Goal: Task Accomplishment & Management: Manage account settings

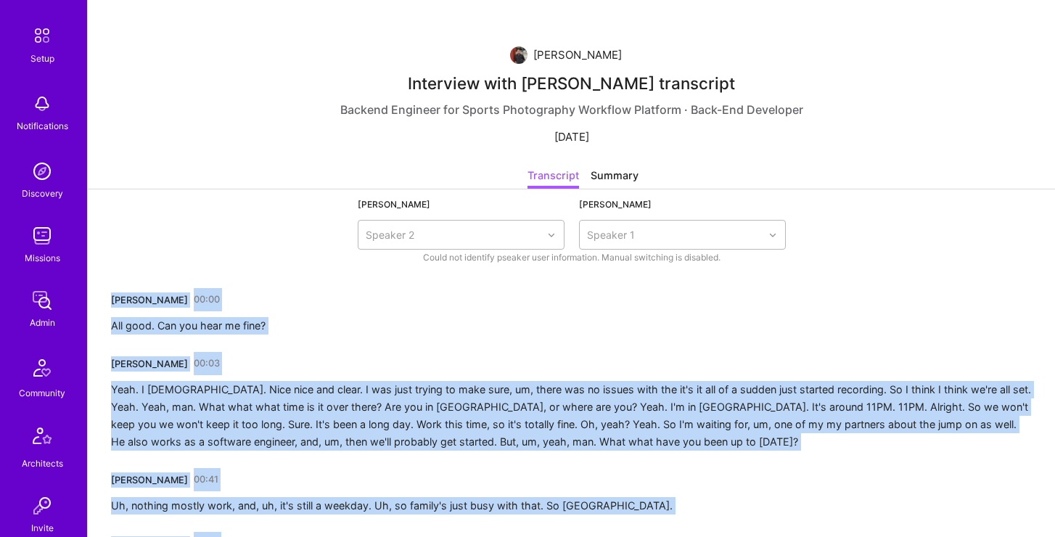
scroll to position [69, 0]
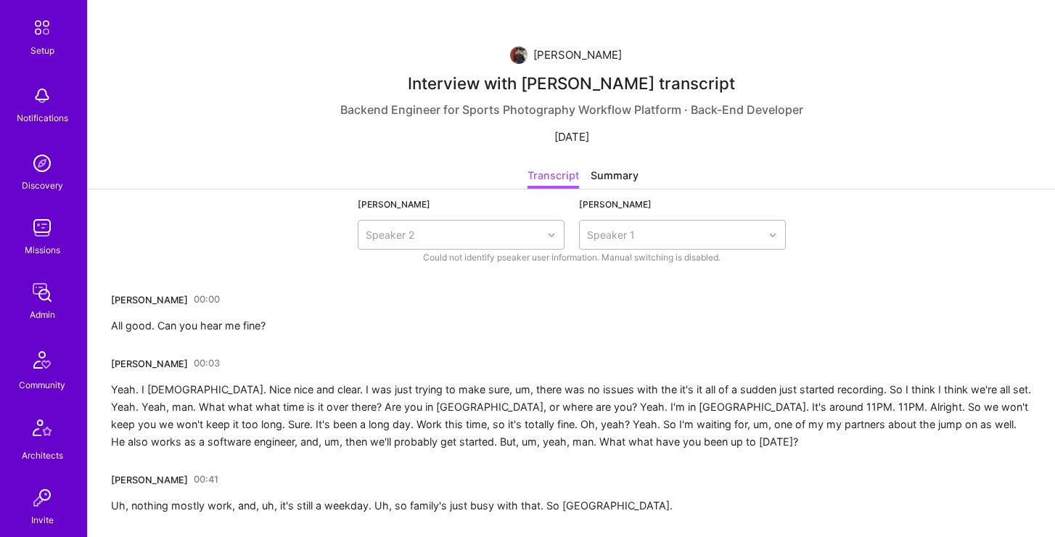
click at [562, 59] on div "Mohan Singh" at bounding box center [577, 54] width 89 height 17
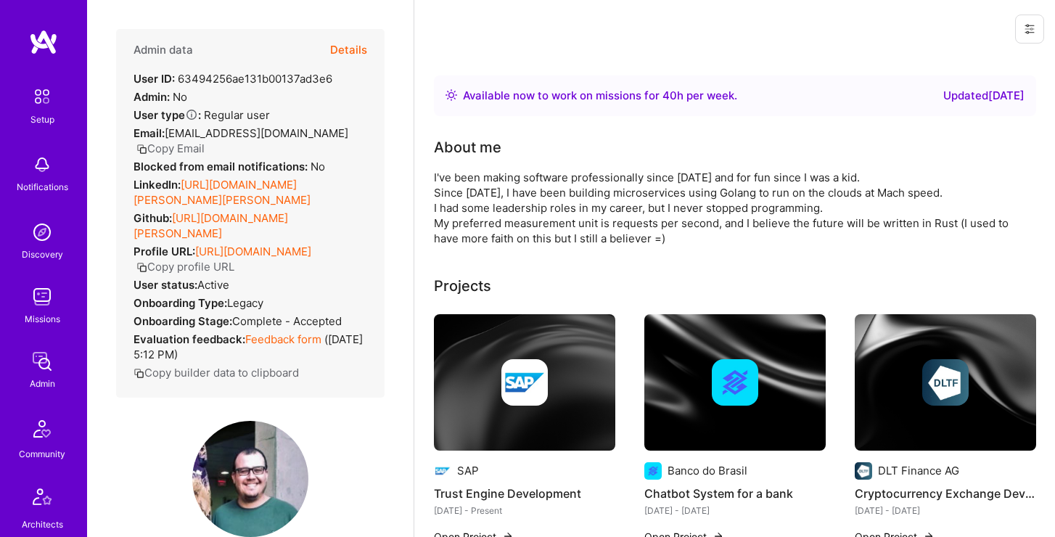
click at [49, 46] on img at bounding box center [43, 42] width 29 height 26
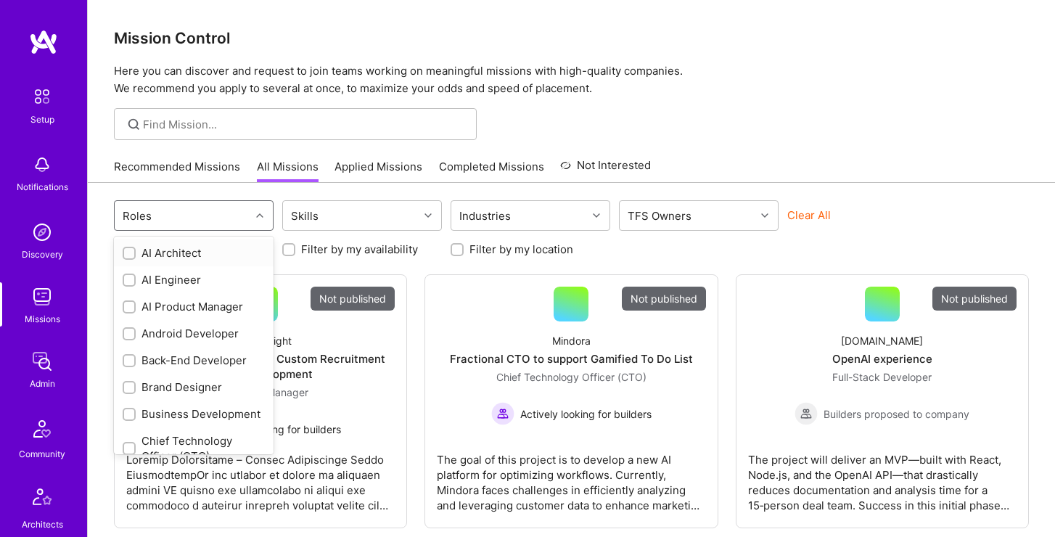
click at [165, 205] on div "Roles" at bounding box center [183, 215] width 136 height 29
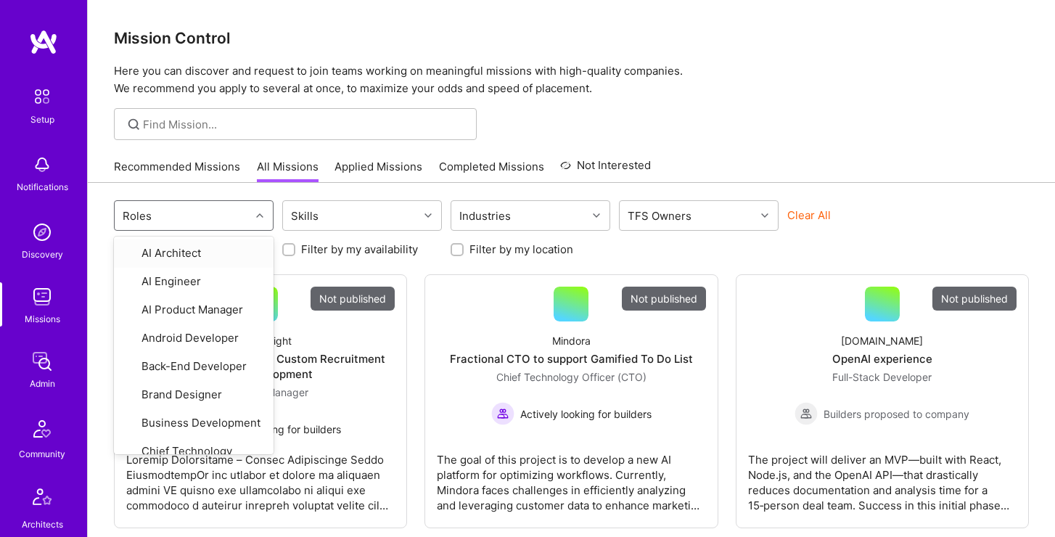
click at [728, 126] on div at bounding box center [571, 124] width 967 height 32
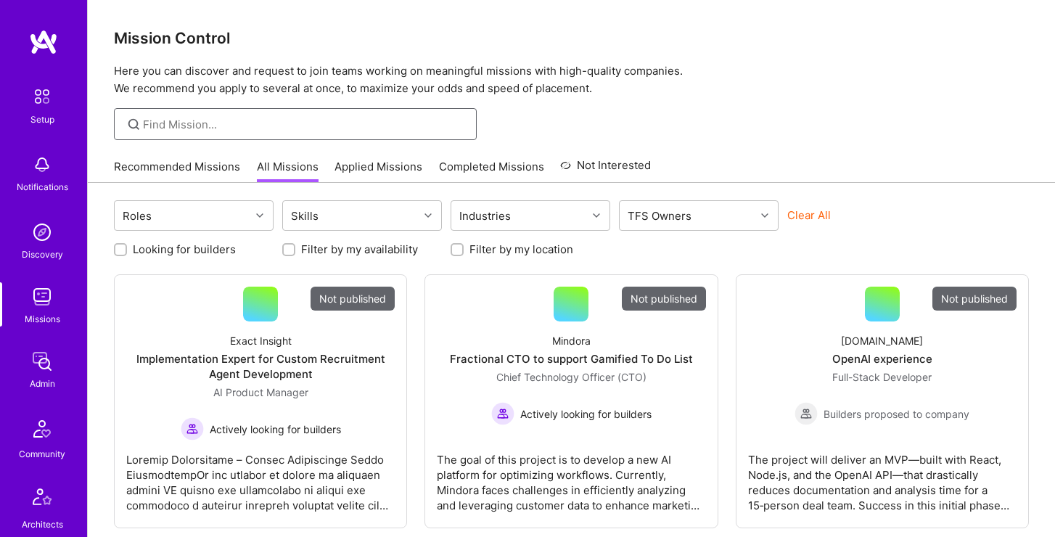
click at [165, 126] on input at bounding box center [304, 124] width 323 height 15
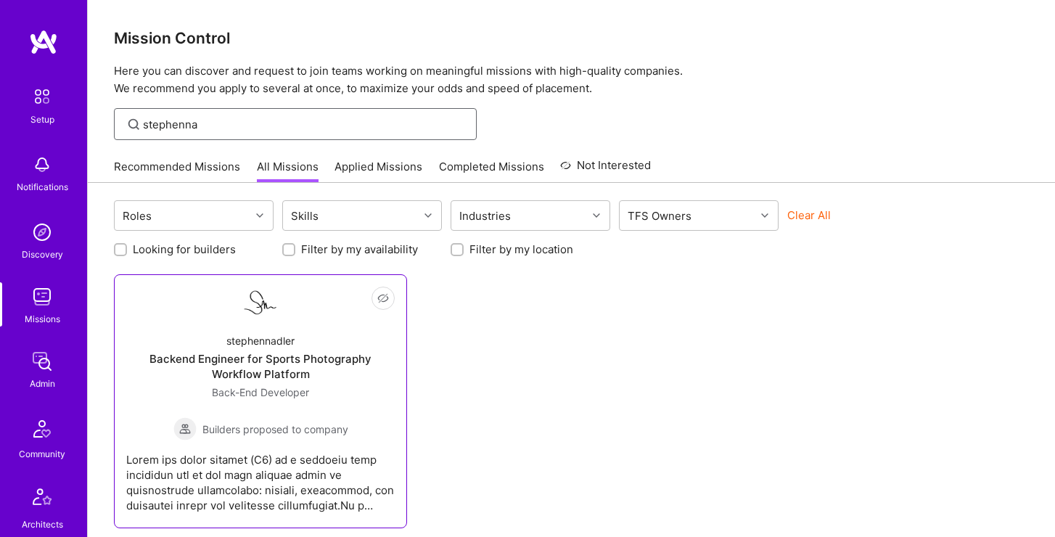
type input "stephenna"
click at [247, 337] on div "stephennadler" at bounding box center [260, 340] width 68 height 15
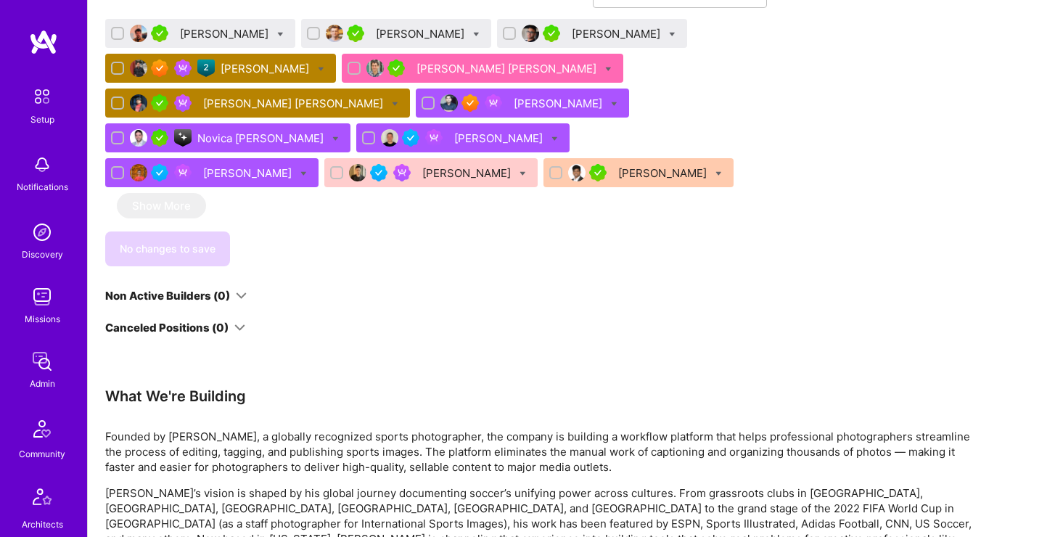
scroll to position [982, 0]
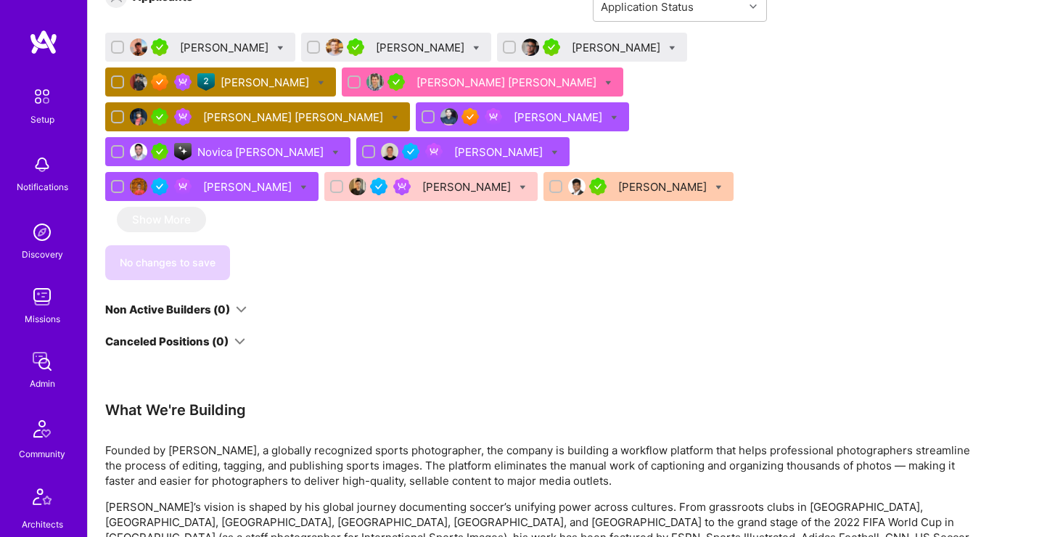
click at [355, 120] on div "[PERSON_NAME] [PERSON_NAME]" at bounding box center [294, 117] width 183 height 15
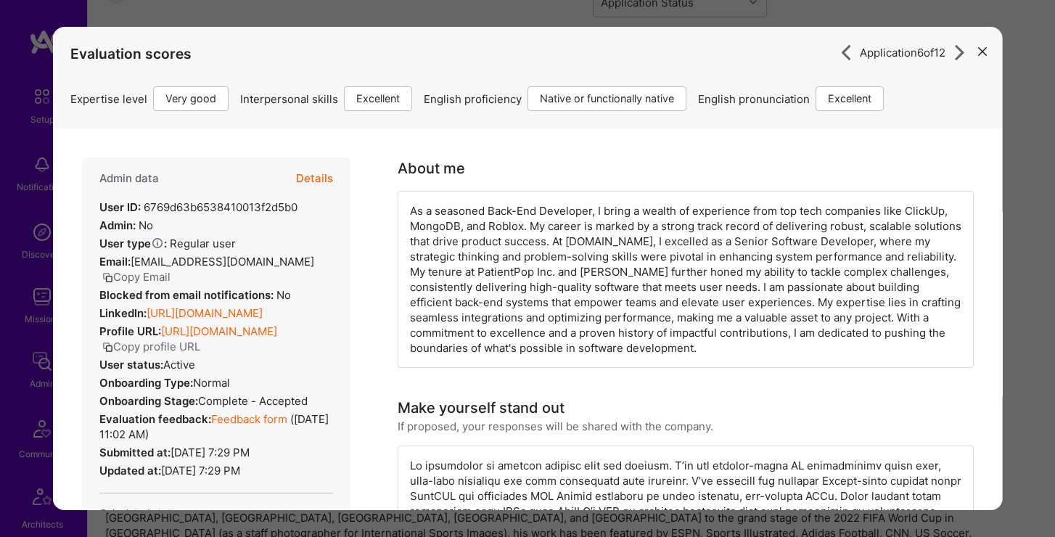
scroll to position [977, 0]
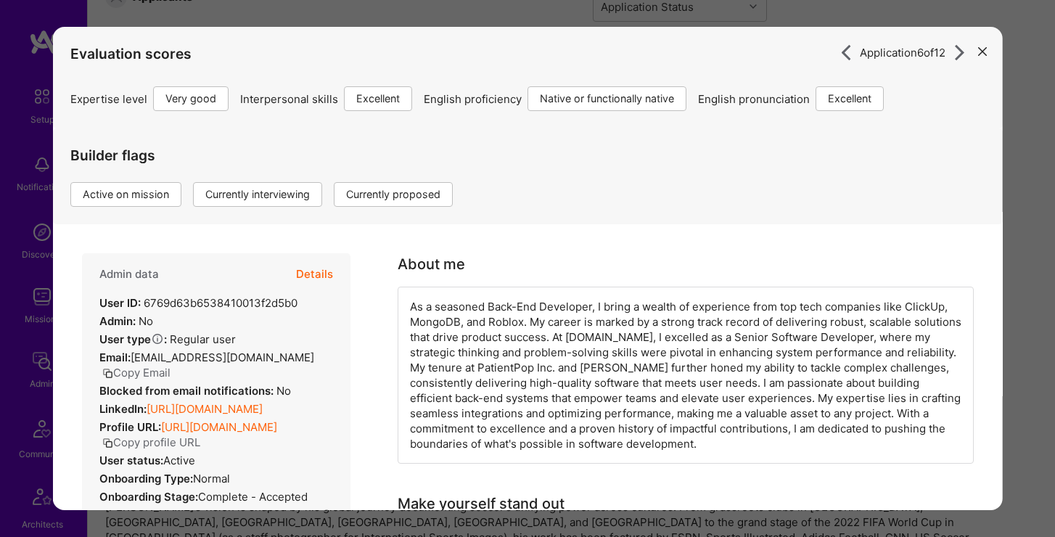
click at [311, 276] on button "Details" at bounding box center [314, 274] width 37 height 42
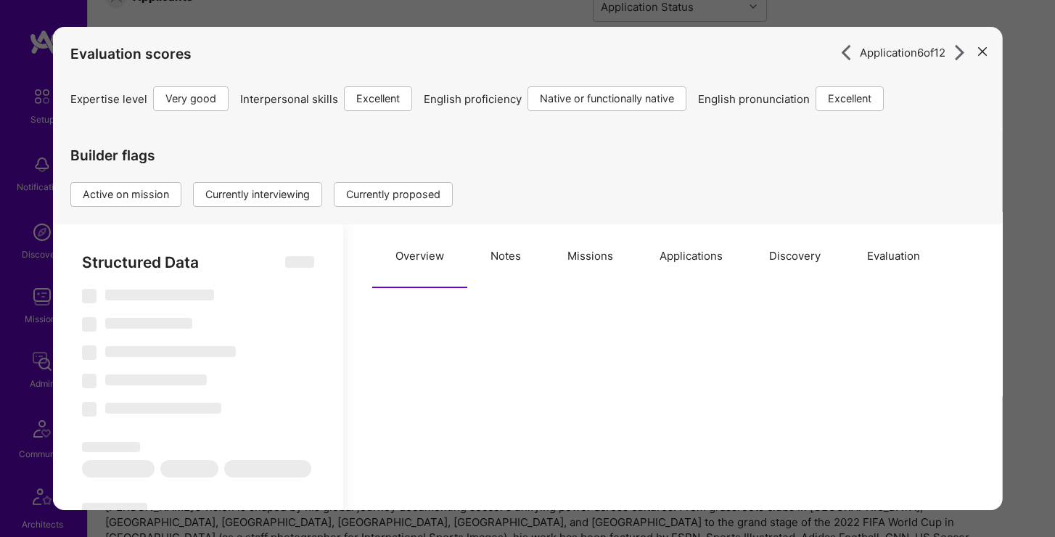
select select "Right Now"
select select "5"
select select "7"
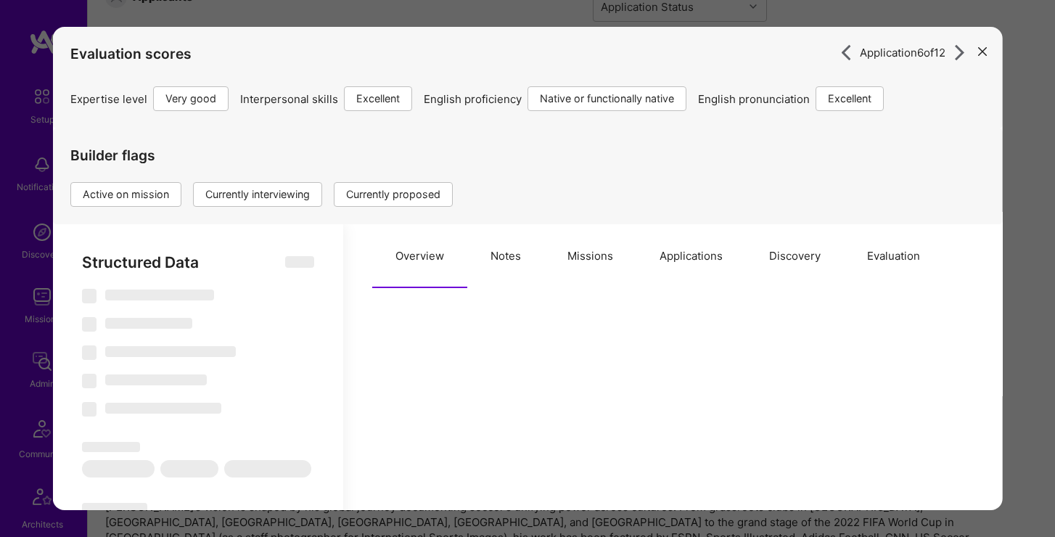
select select "US"
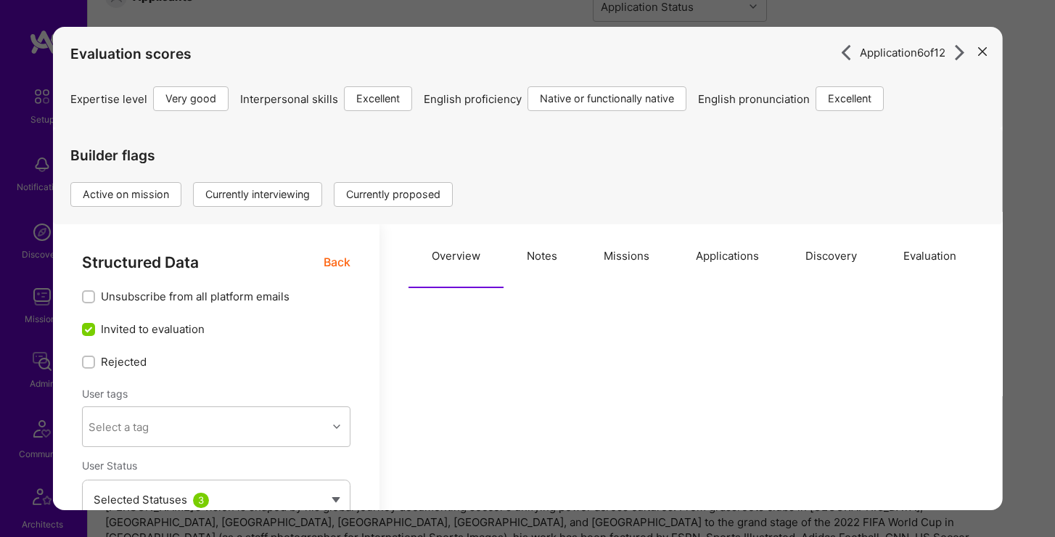
click at [682, 245] on button "Applications" at bounding box center [728, 256] width 110 height 64
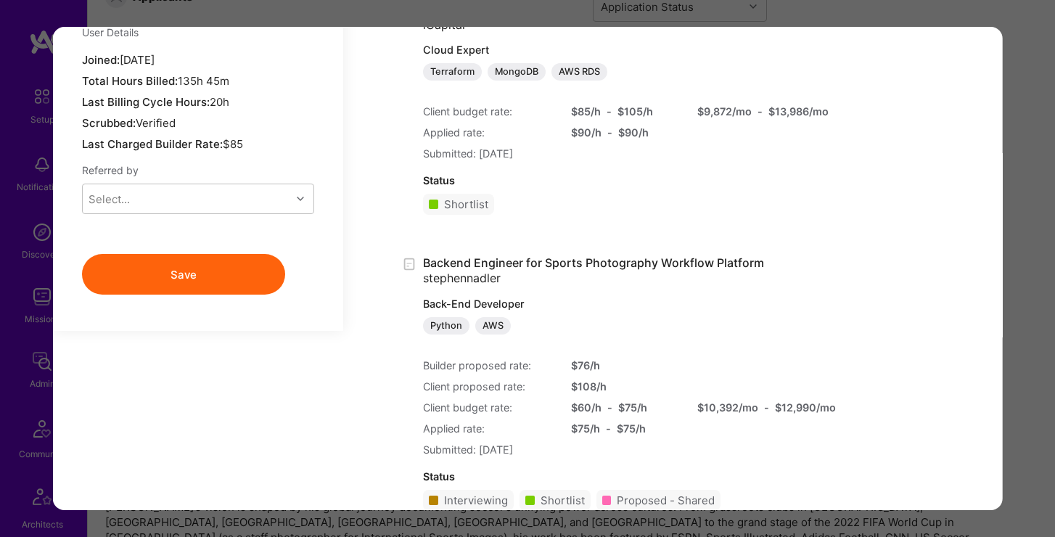
scroll to position [1466, 0]
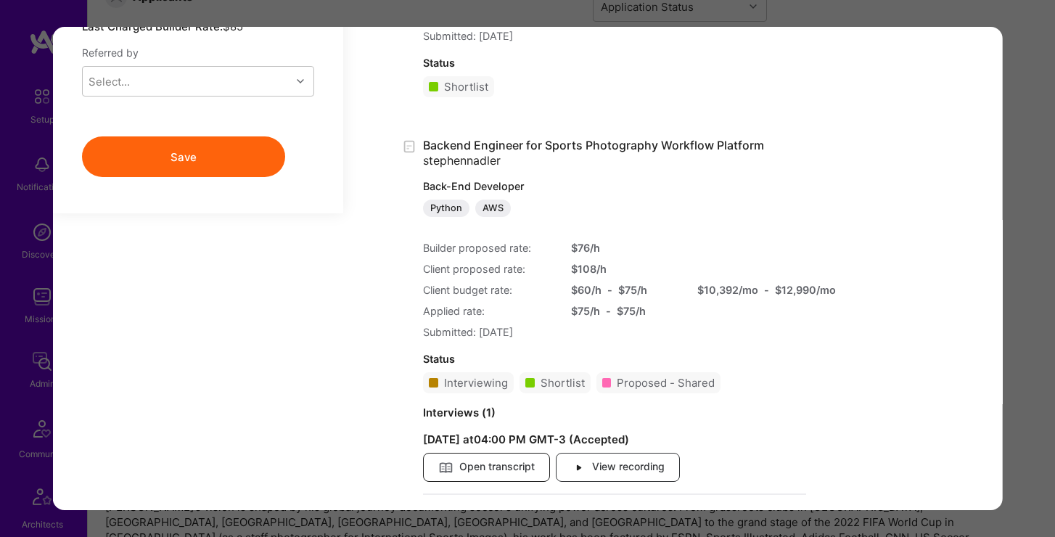
click at [497, 474] on span "Open transcript" at bounding box center [486, 467] width 96 height 16
click at [158, 20] on div "Application 6 of 12 Evaluation scores Expertise level Very good Interpersonal s…" at bounding box center [527, 268] width 1055 height 537
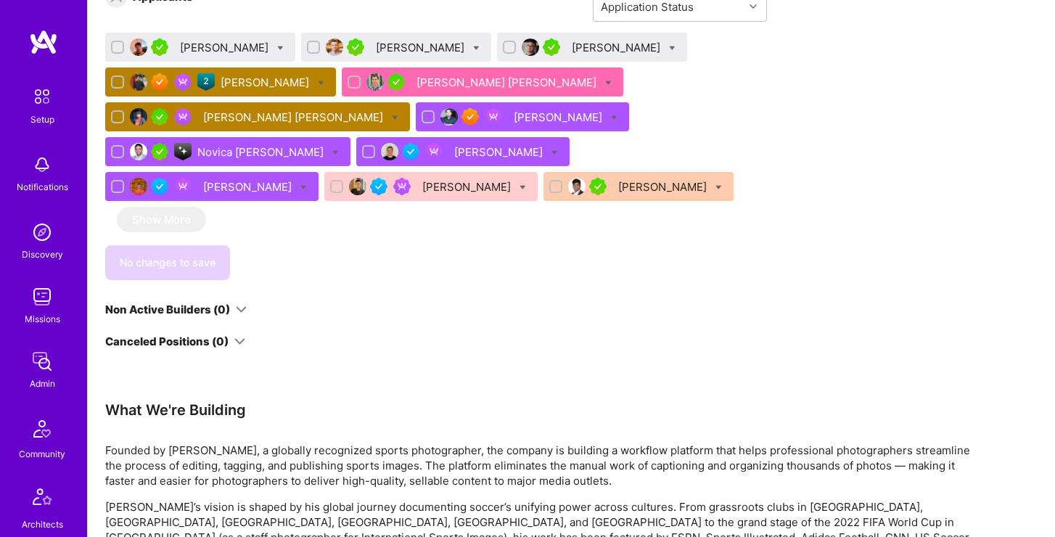
scroll to position [810, 0]
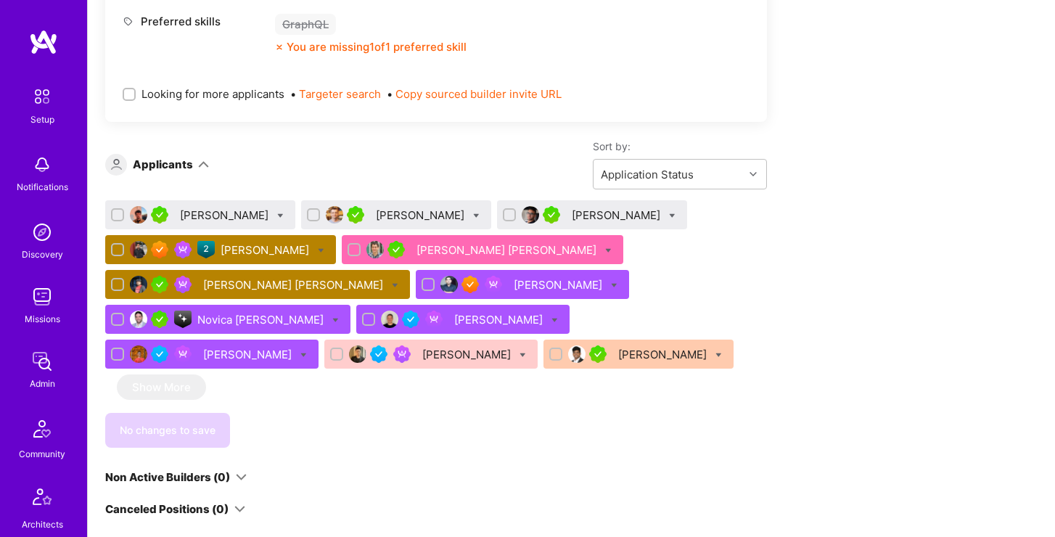
click at [40, 244] on img at bounding box center [42, 232] width 29 height 29
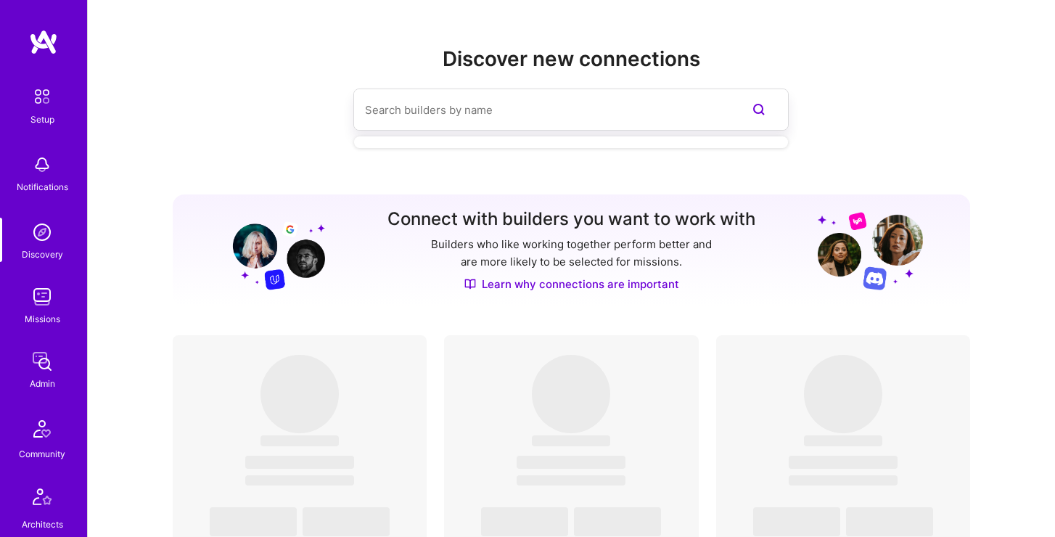
click at [428, 110] on input at bounding box center [542, 109] width 354 height 37
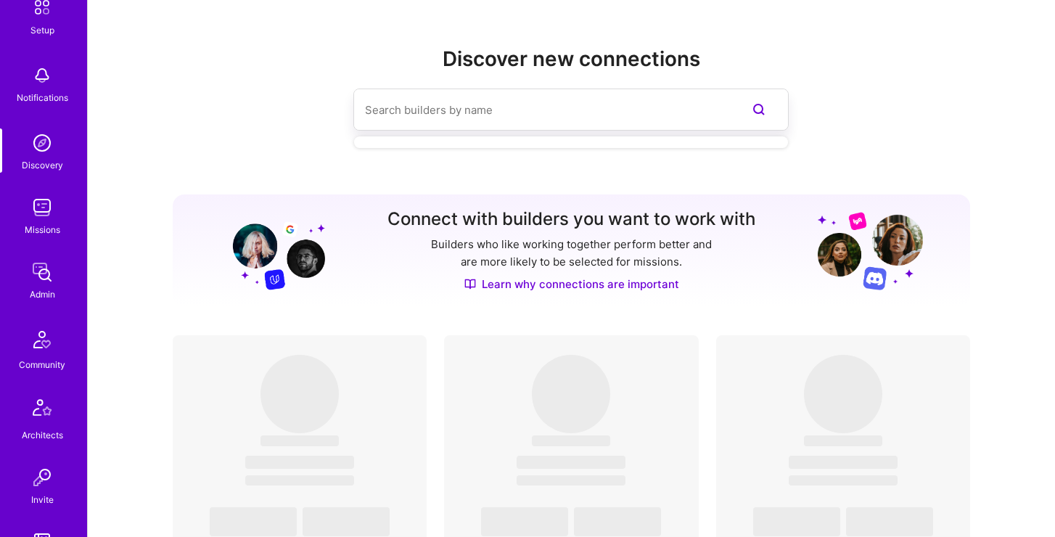
scroll to position [110, 0]
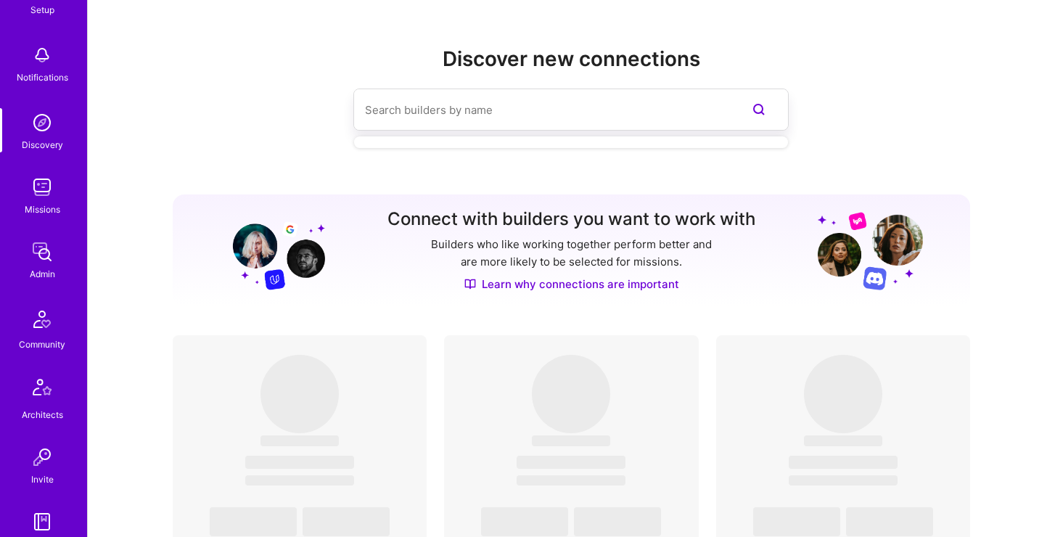
click at [38, 194] on img at bounding box center [42, 187] width 29 height 29
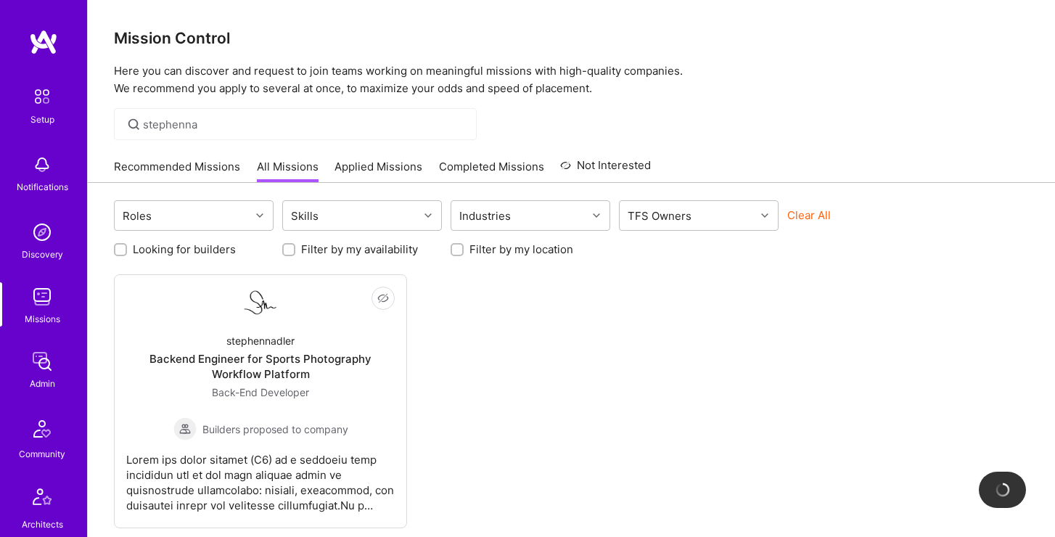
click at [210, 134] on div "stephenna" at bounding box center [295, 124] width 363 height 32
click at [222, 123] on input "stephenna" at bounding box center [304, 124] width 323 height 15
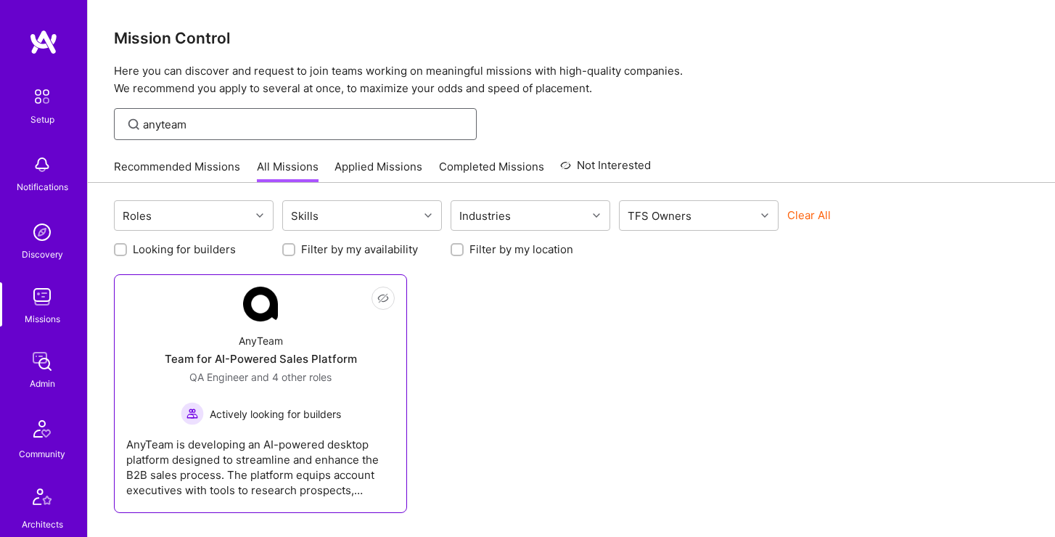
type input "anyteam"
click at [270, 333] on div "AnyTeam" at bounding box center [261, 340] width 44 height 15
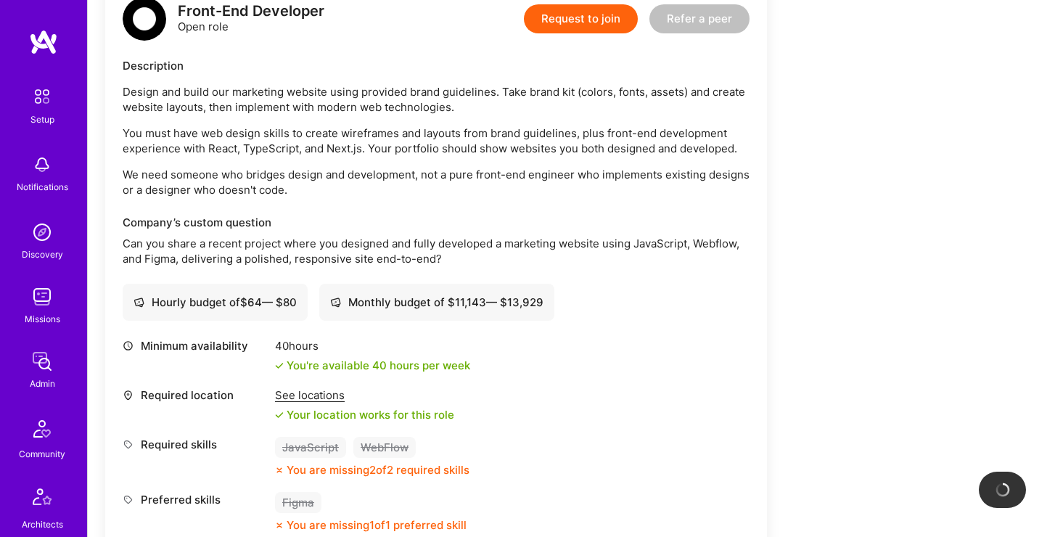
scroll to position [4730, 0]
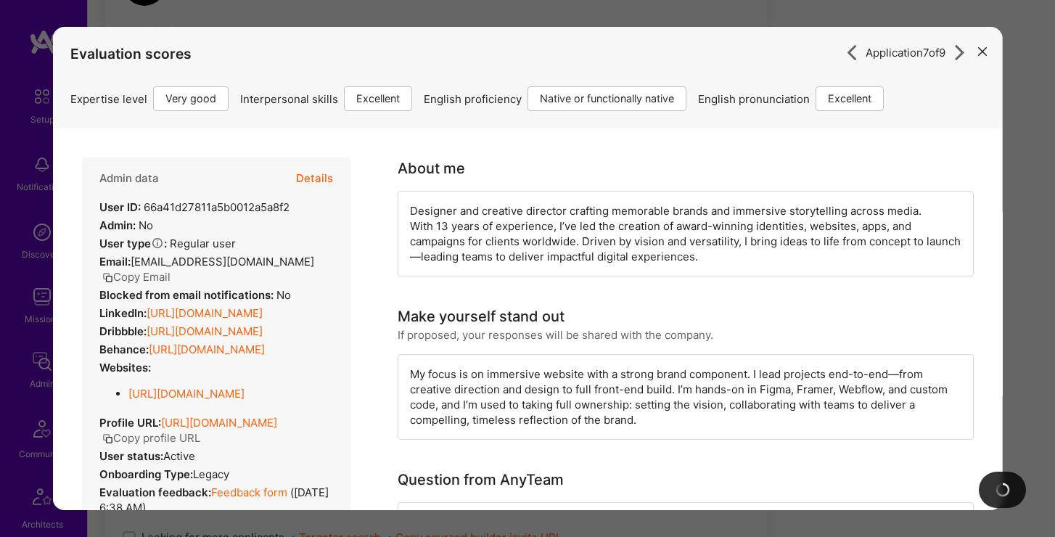
scroll to position [4939, 0]
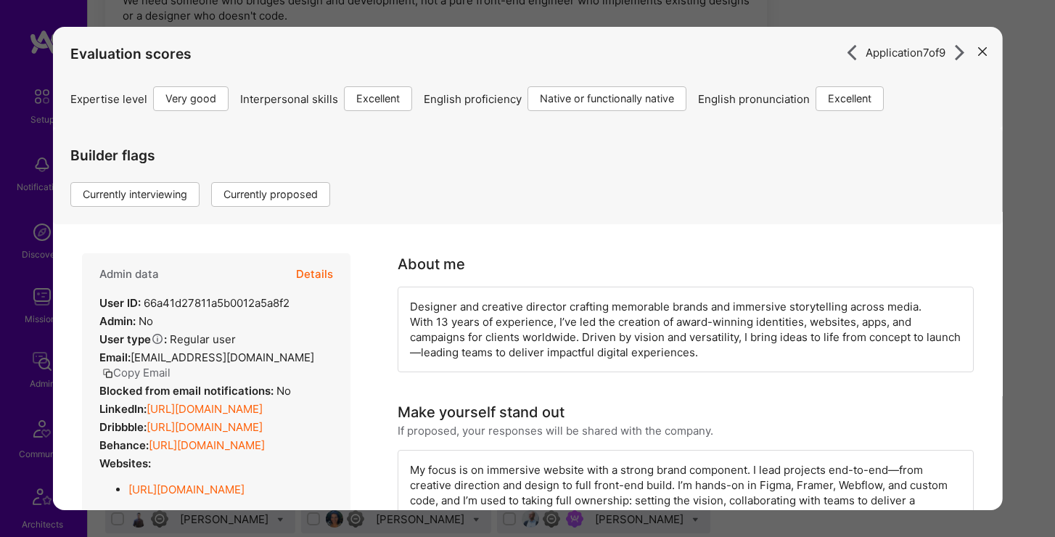
click at [305, 271] on button "Details" at bounding box center [314, 274] width 37 height 42
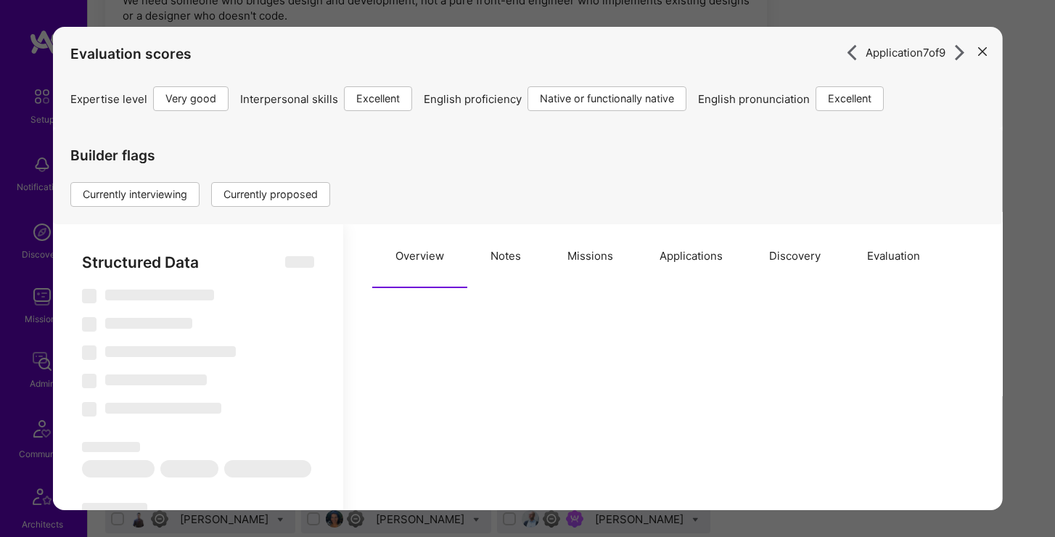
type textarea "x"
select select "Right Now"
select select "5"
select select "7"
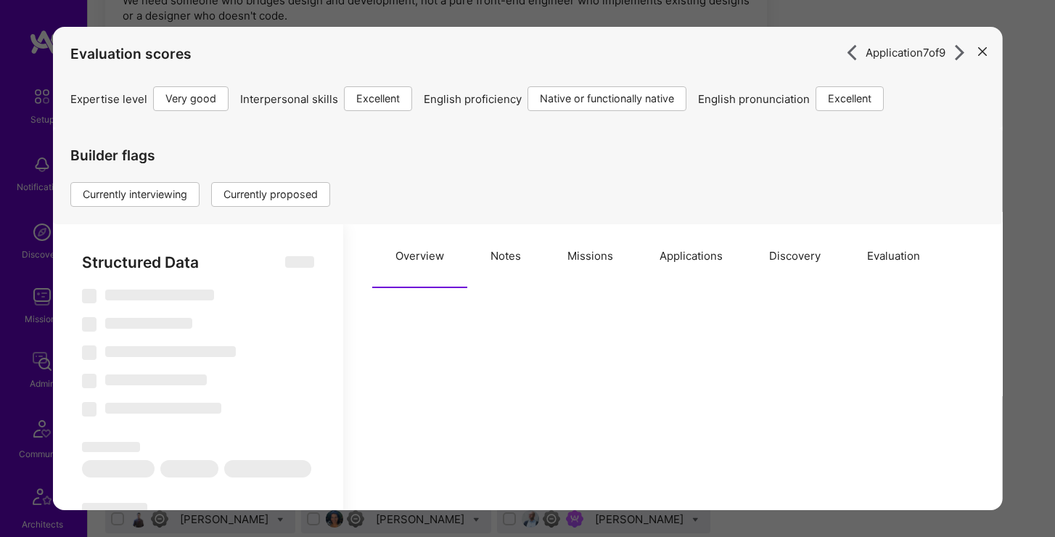
select select "7"
select select "US"
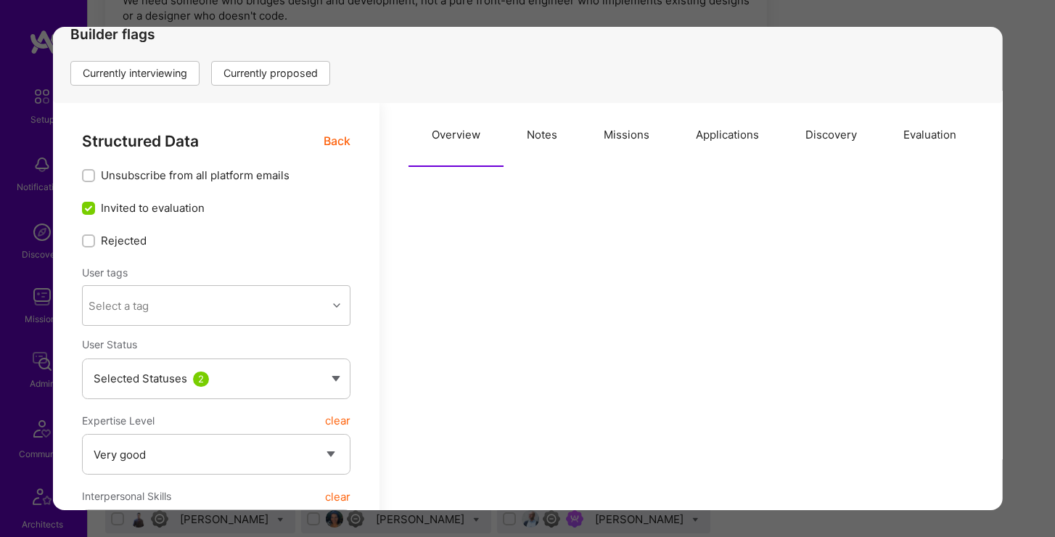
scroll to position [0, 0]
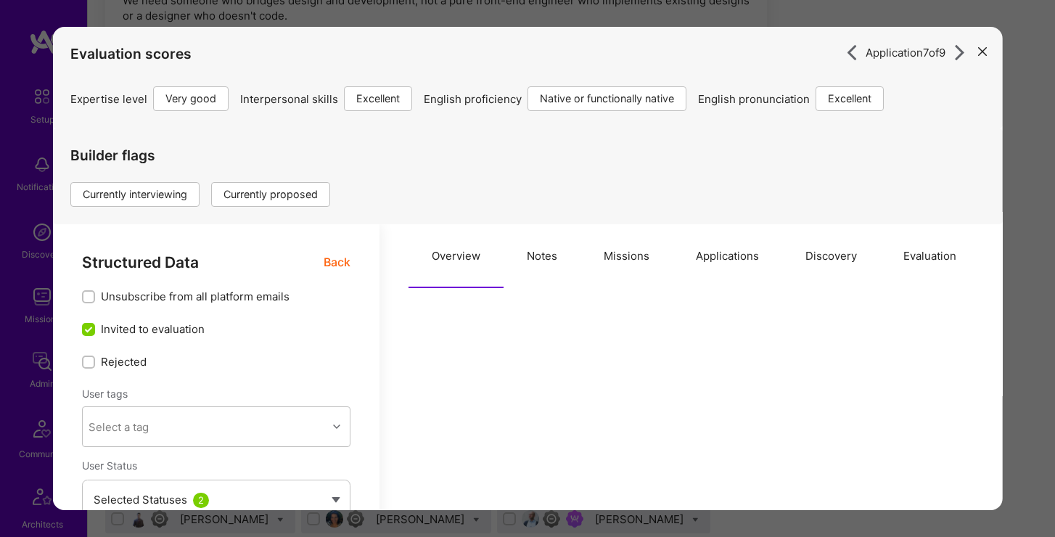
click at [727, 255] on button "Applications" at bounding box center [728, 256] width 110 height 64
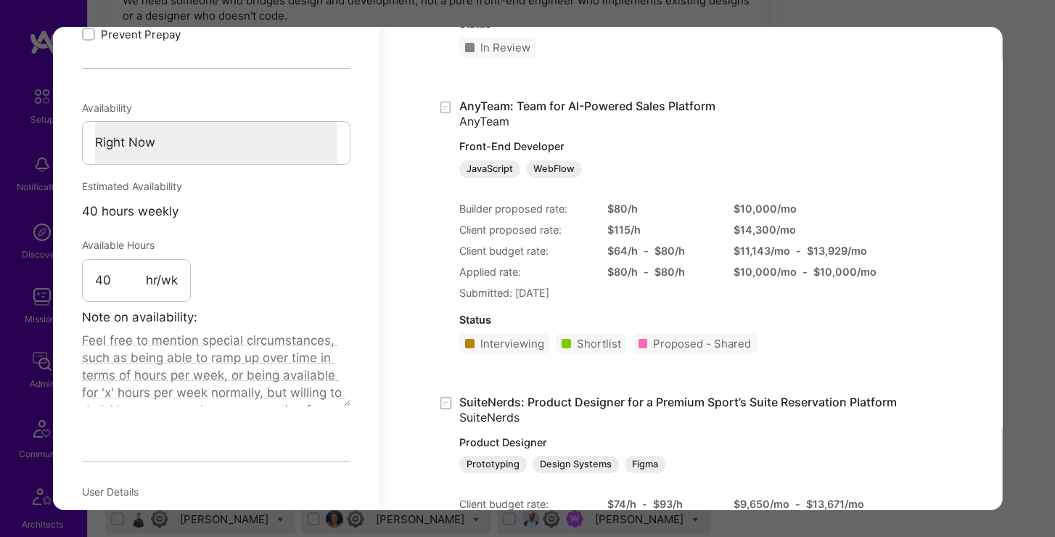
scroll to position [853, 0]
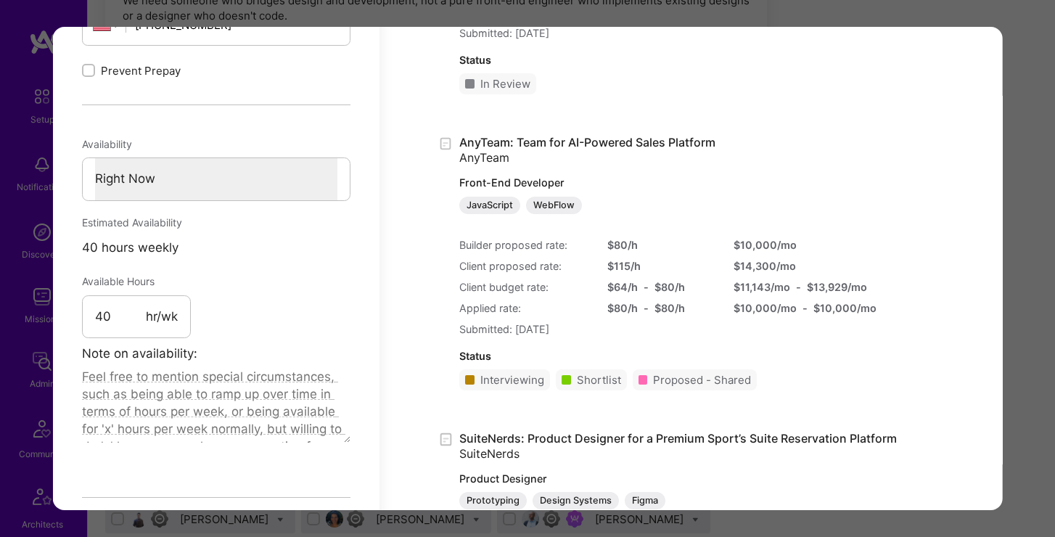
click at [713, 30] on div "Submitted: August 04, 2025" at bounding box center [650, 32] width 383 height 15
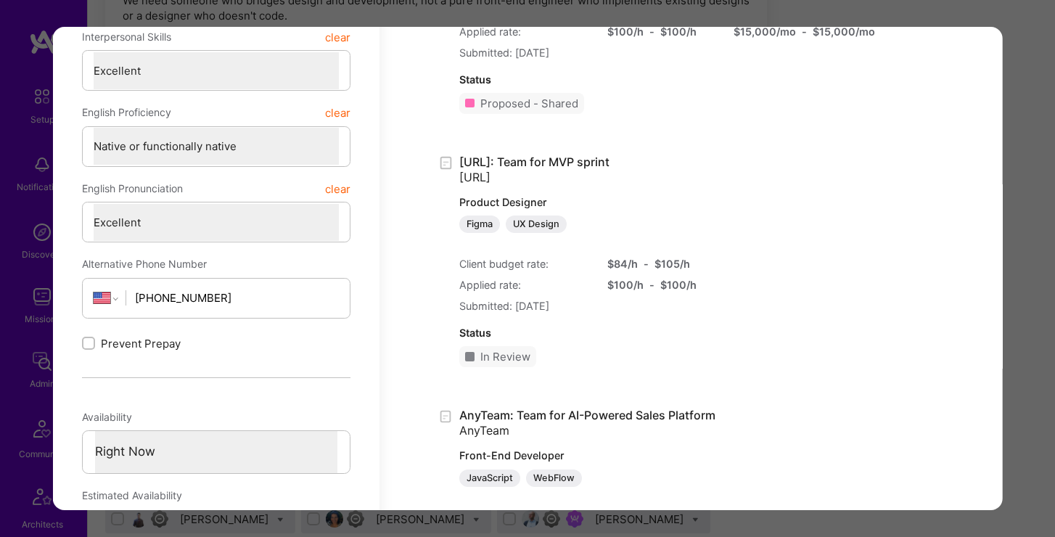
scroll to position [0, 0]
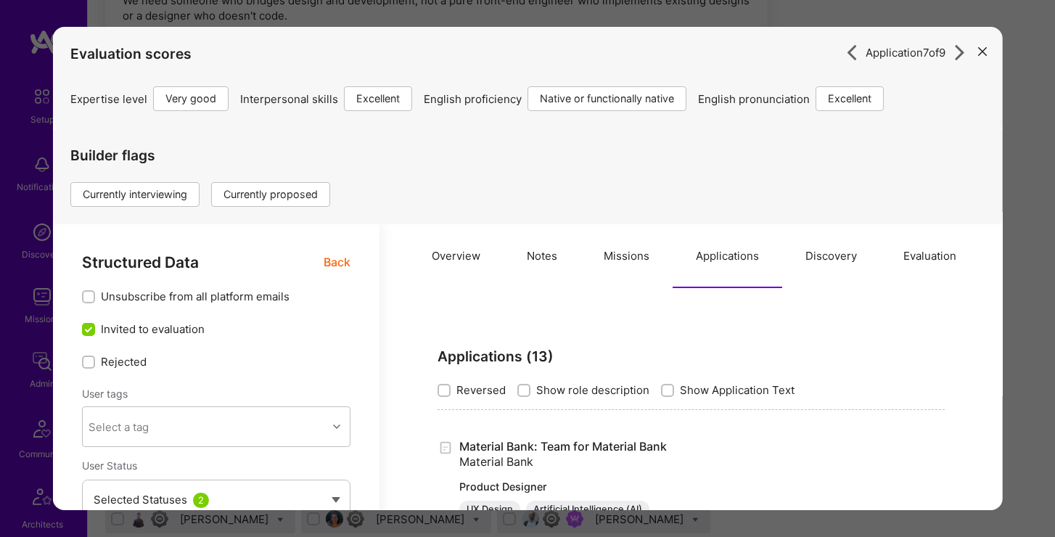
click at [976, 51] on button "modal" at bounding box center [981, 50] width 17 height 24
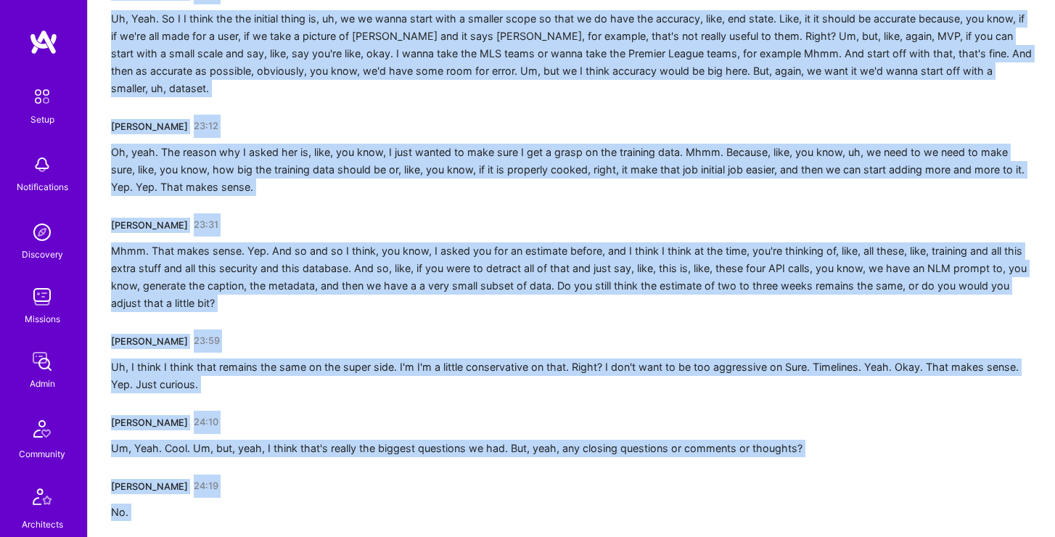
scroll to position [5125, 0]
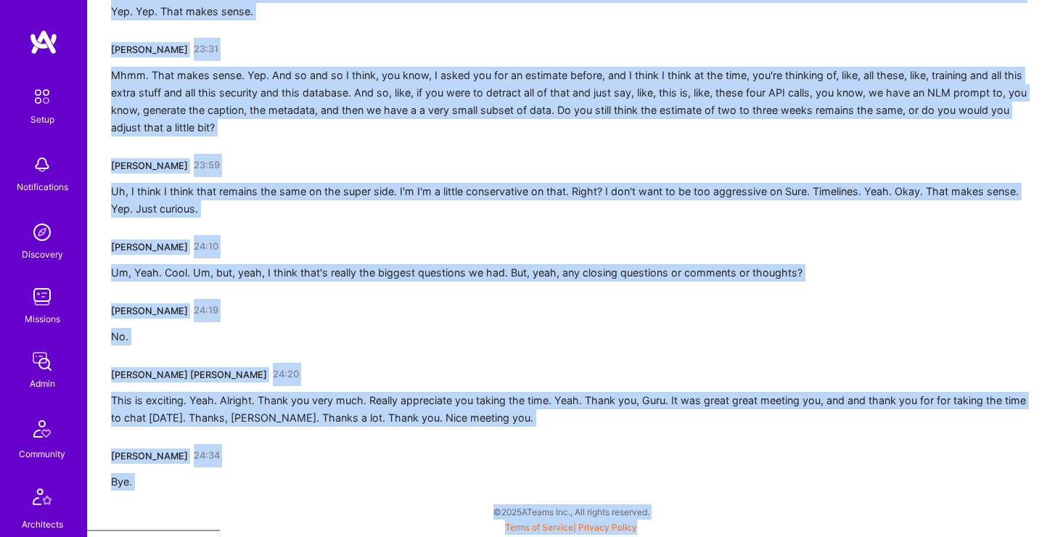
drag, startPoint x: 105, startPoint y: 250, endPoint x: 595, endPoint y: 564, distance: 581.4
copy div "Kumaraguru Periyasamy Kanthasamy 00:01 Not not too bad. What's going on? I was …"
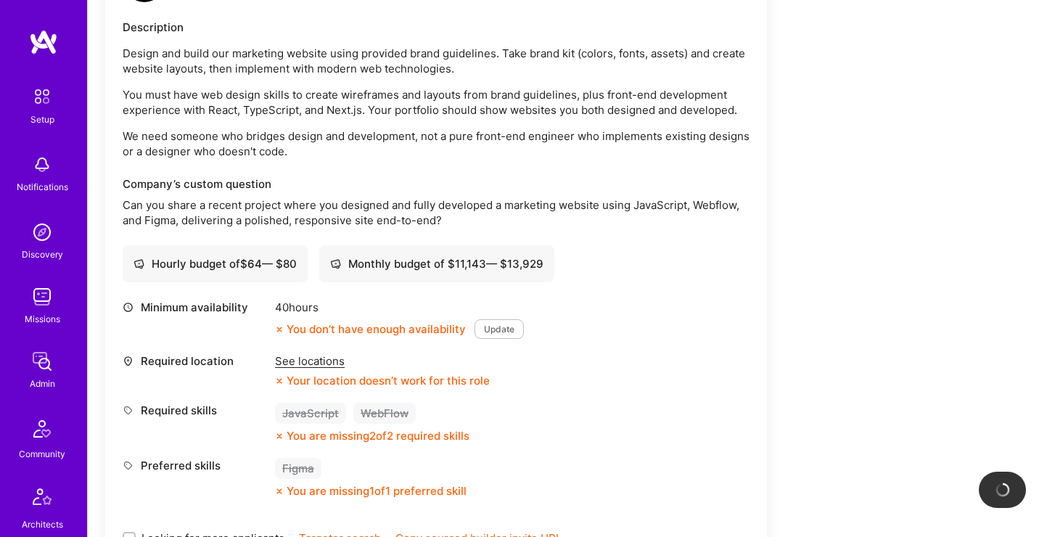
scroll to position [4542, 0]
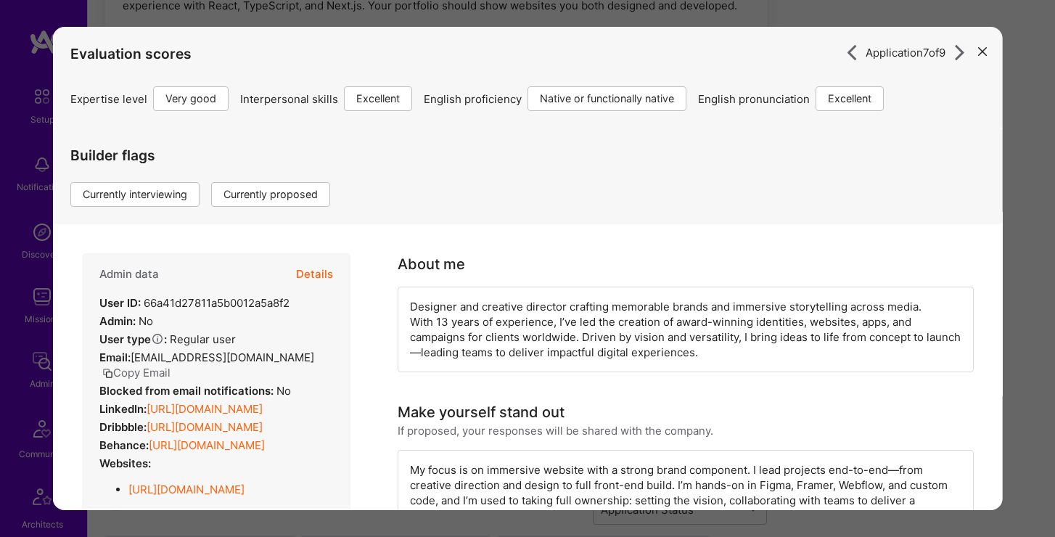
click at [324, 271] on button "Details" at bounding box center [314, 274] width 37 height 42
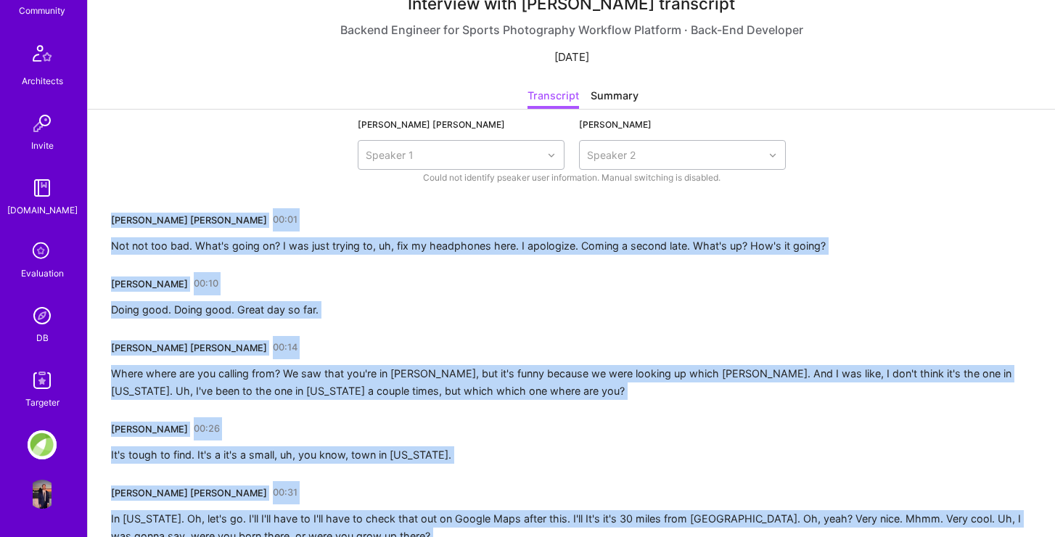
scroll to position [82, 0]
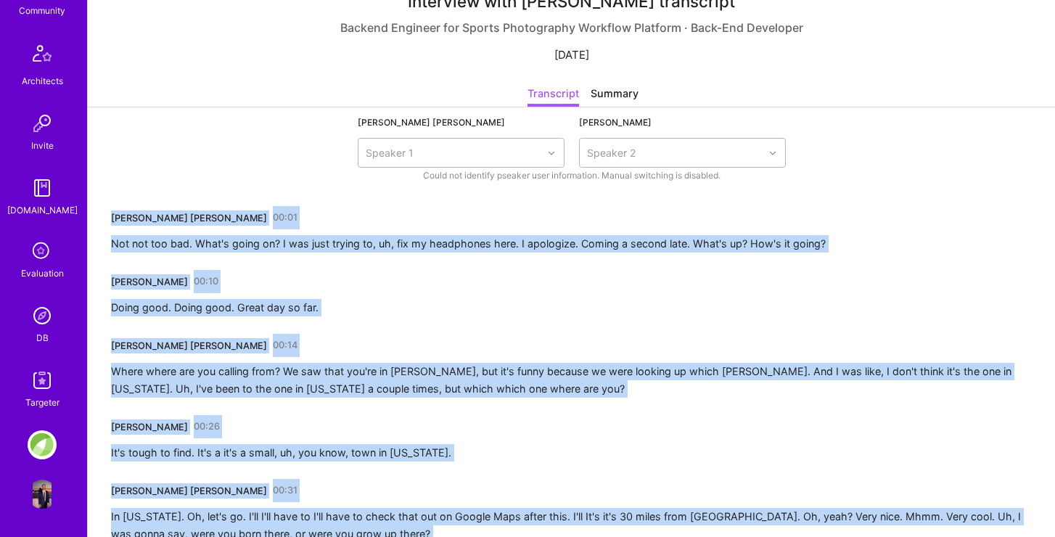
click at [41, 317] on img at bounding box center [42, 315] width 29 height 29
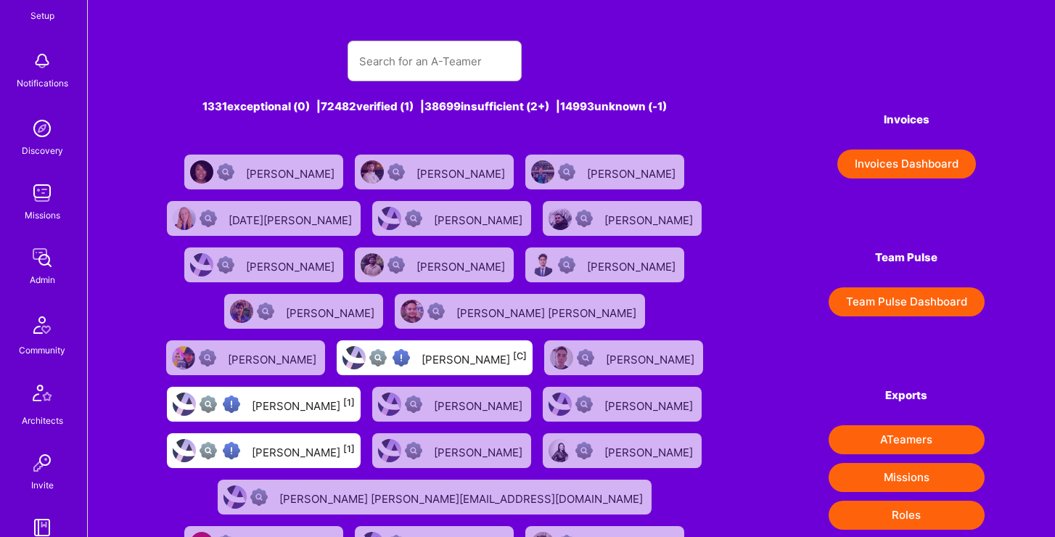
scroll to position [158, 0]
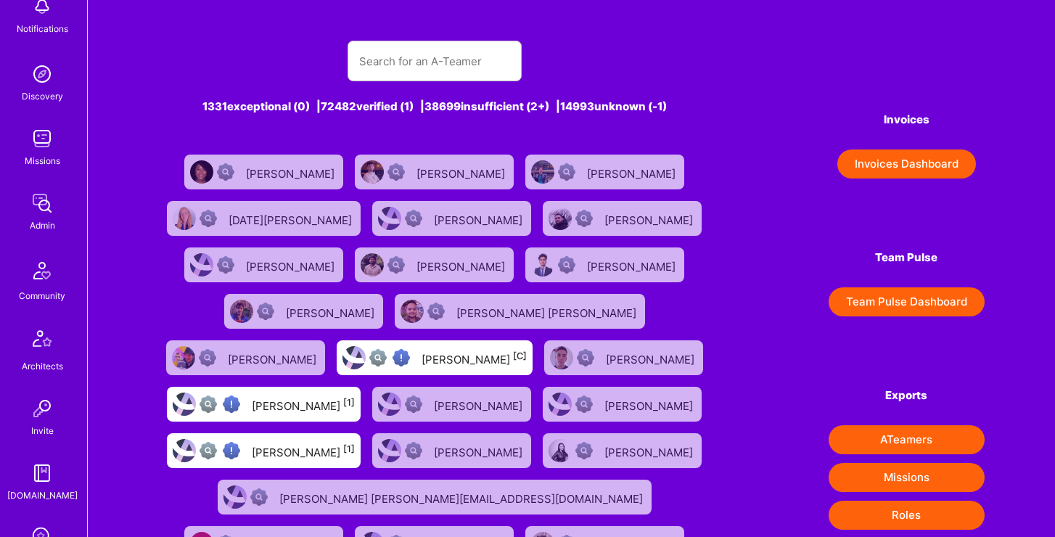
click at [48, 89] on div "Discovery" at bounding box center [42, 96] width 41 height 15
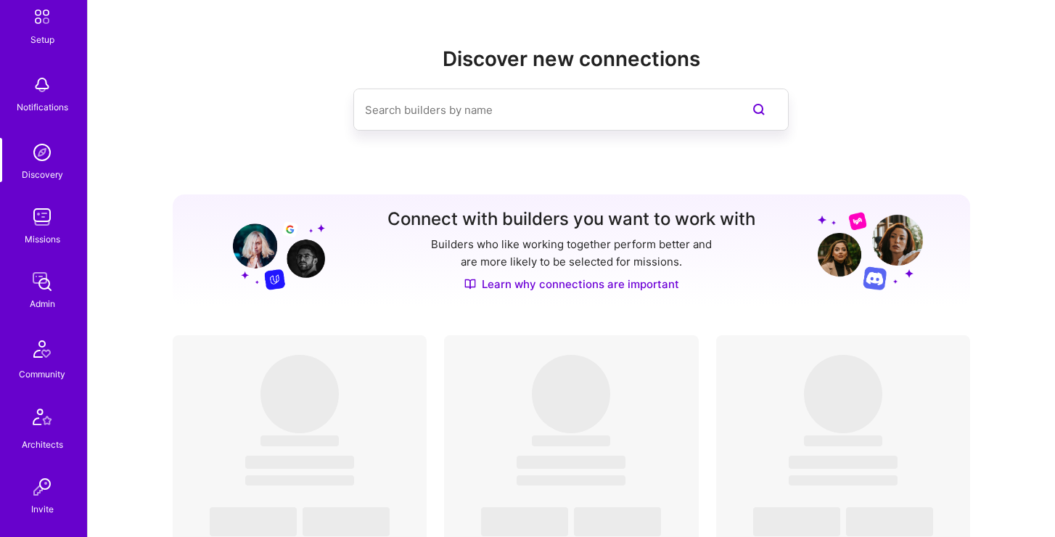
scroll to position [86, 0]
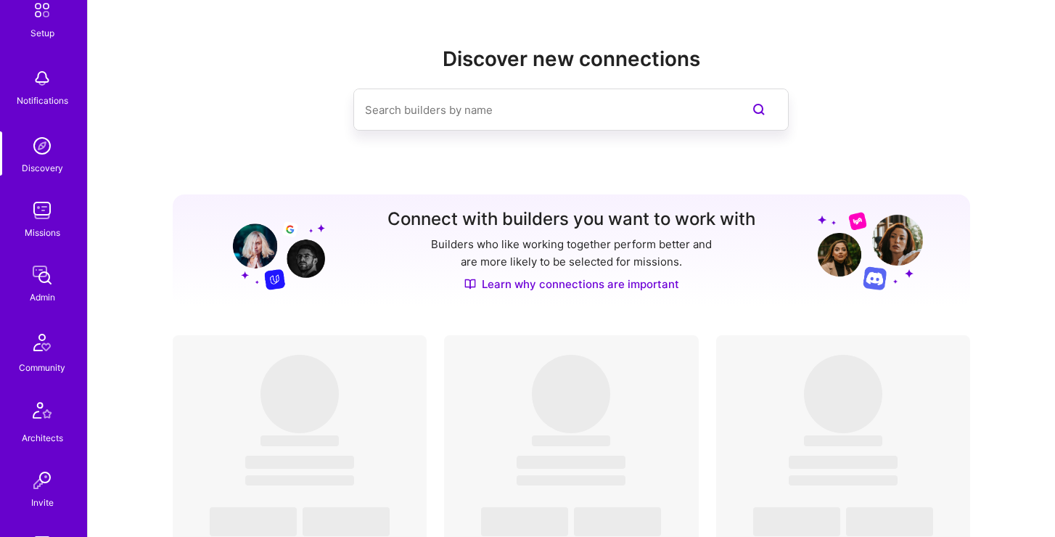
click at [47, 229] on div "Missions" at bounding box center [43, 232] width 36 height 15
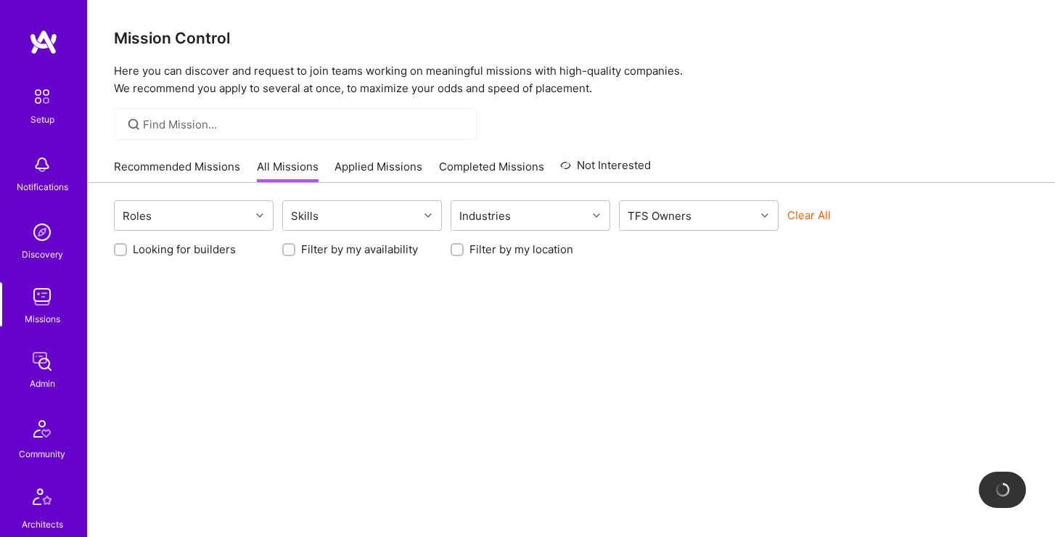
click at [292, 138] on div at bounding box center [295, 124] width 363 height 32
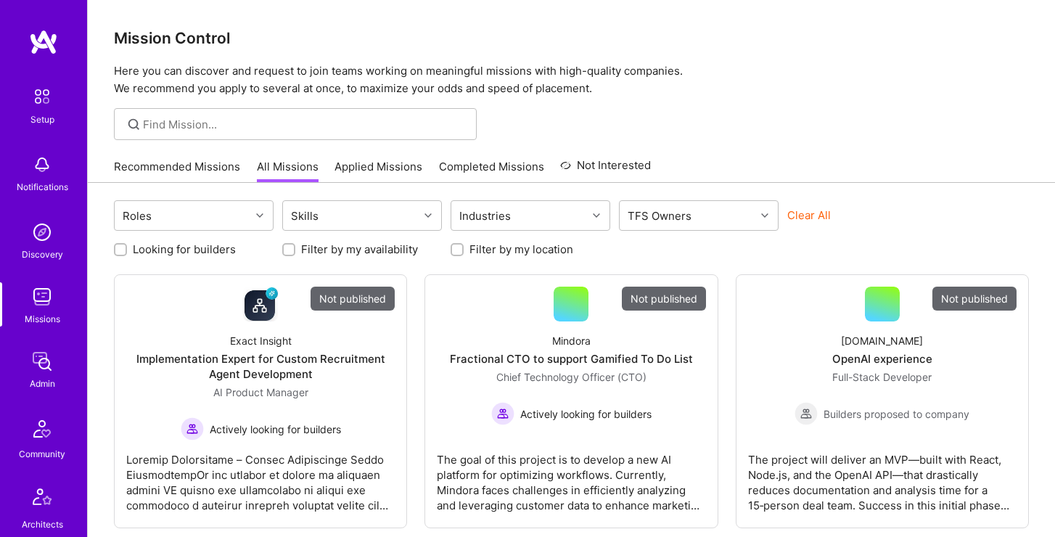
click at [226, 112] on div at bounding box center [295, 124] width 363 height 32
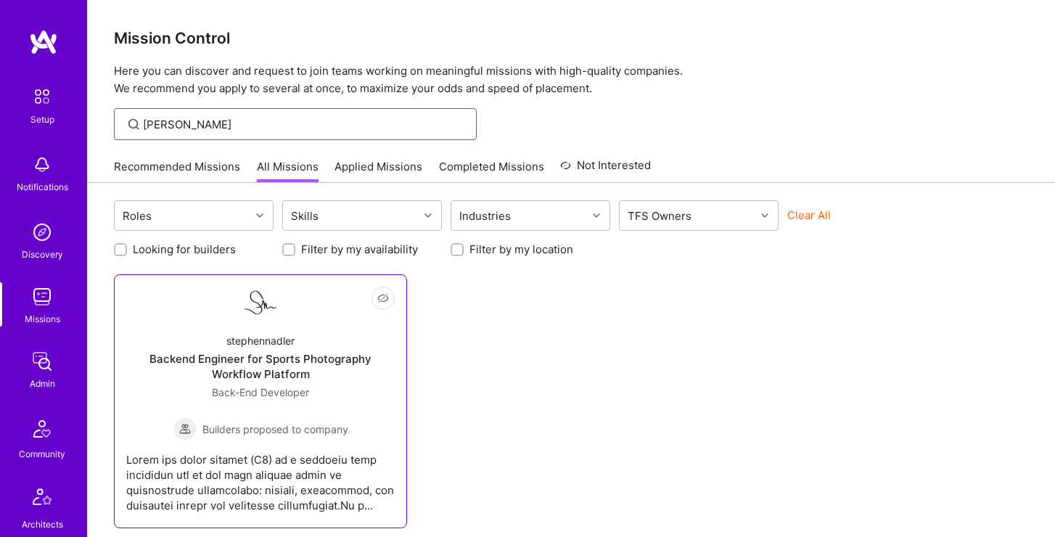
type input "stephen"
click at [234, 318] on link "Not Interested stephennadler Backend Engineer for Sports Photography Workflow P…" at bounding box center [260, 401] width 268 height 229
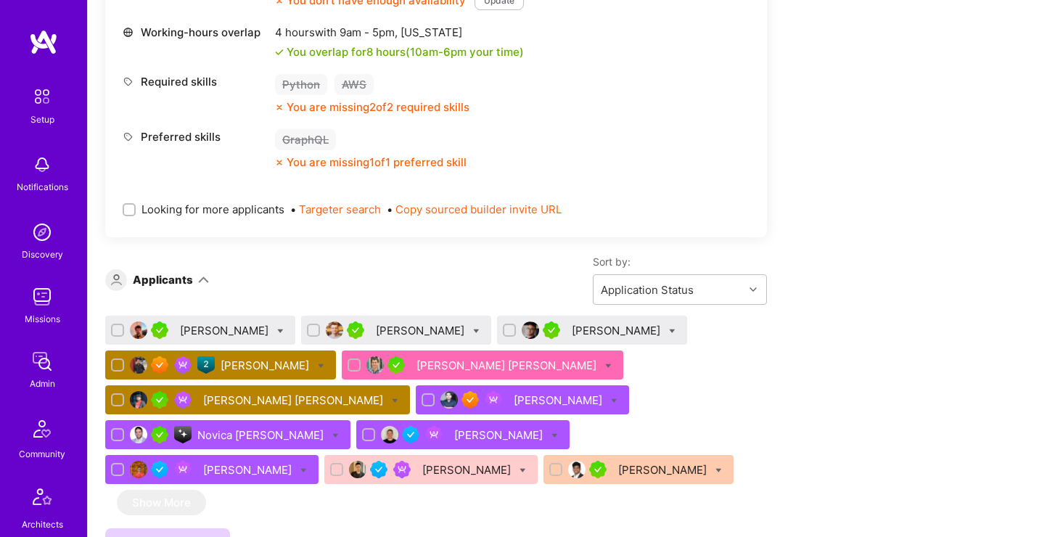
scroll to position [703, 0]
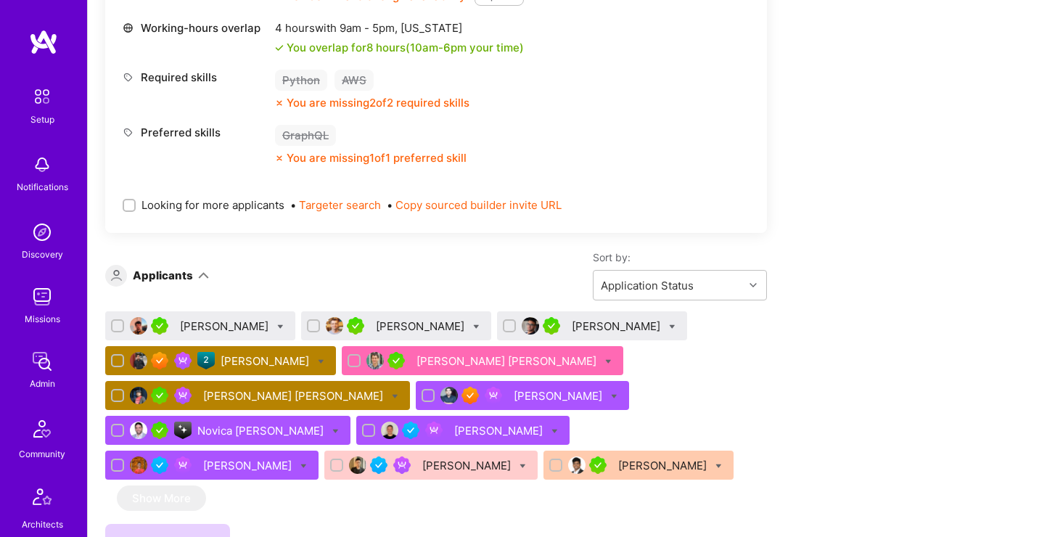
click at [259, 359] on div "Mohan Singh" at bounding box center [266, 360] width 91 height 15
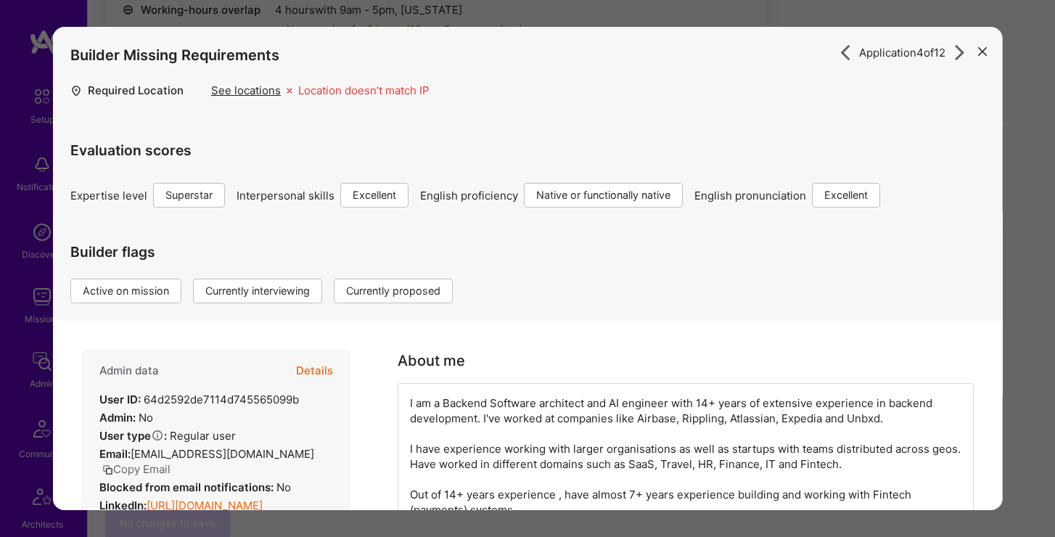
click at [308, 373] on button "Details" at bounding box center [314, 371] width 37 height 42
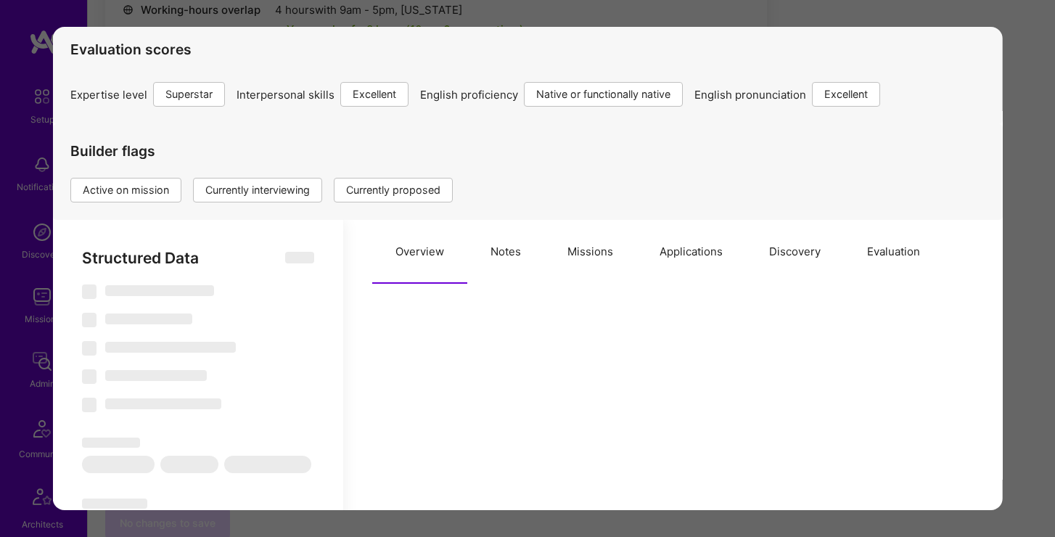
scroll to position [125, 0]
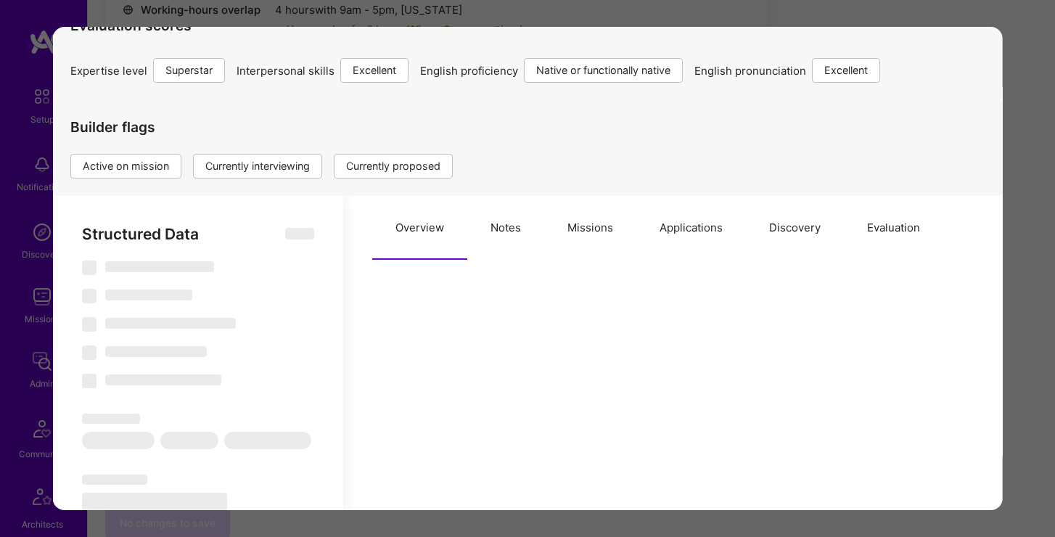
click at [699, 236] on button "Applications" at bounding box center [691, 228] width 110 height 64
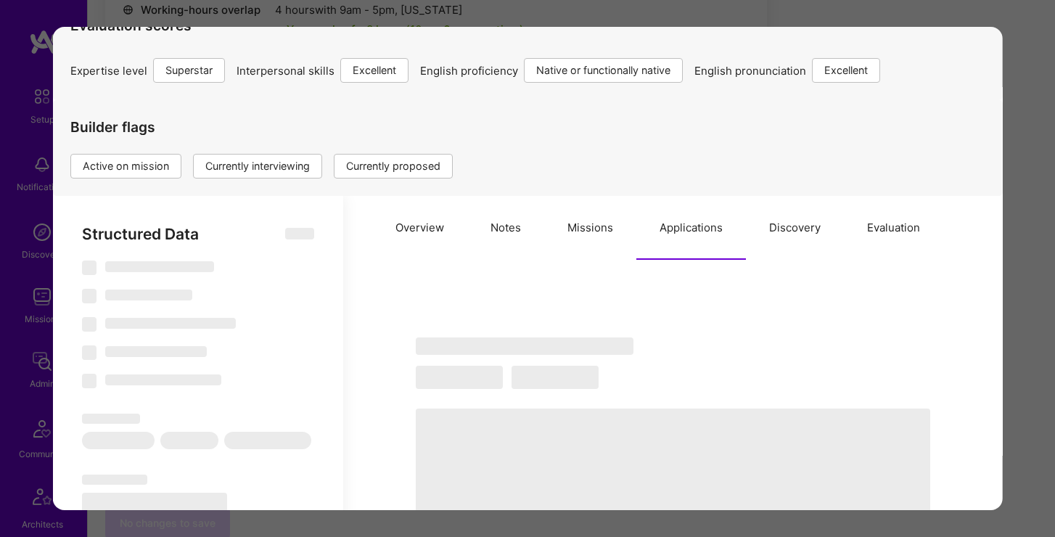
click at [775, 221] on button "Discovery" at bounding box center [795, 228] width 98 height 64
select select "Right Now"
select select "7"
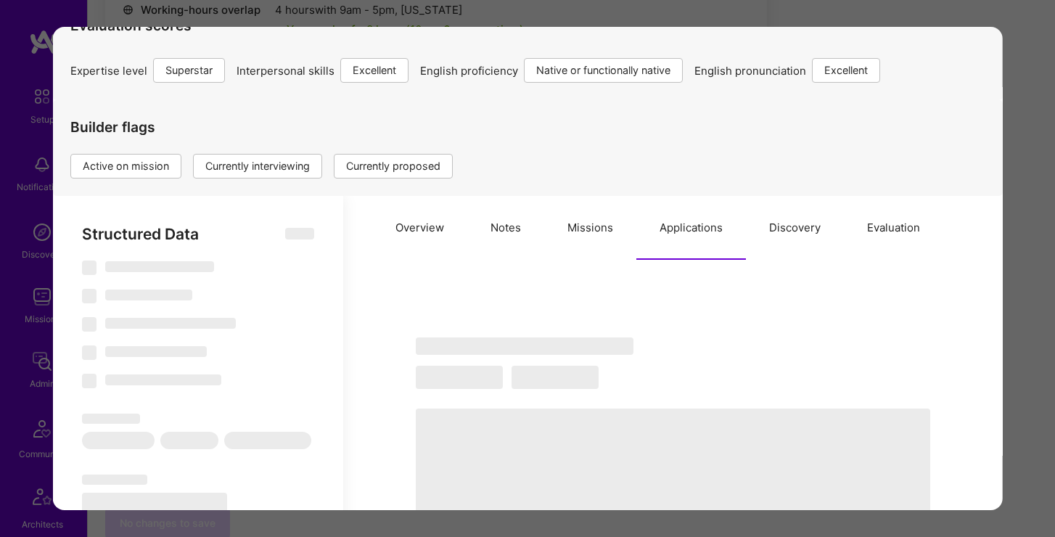
select select "7"
select select "IN"
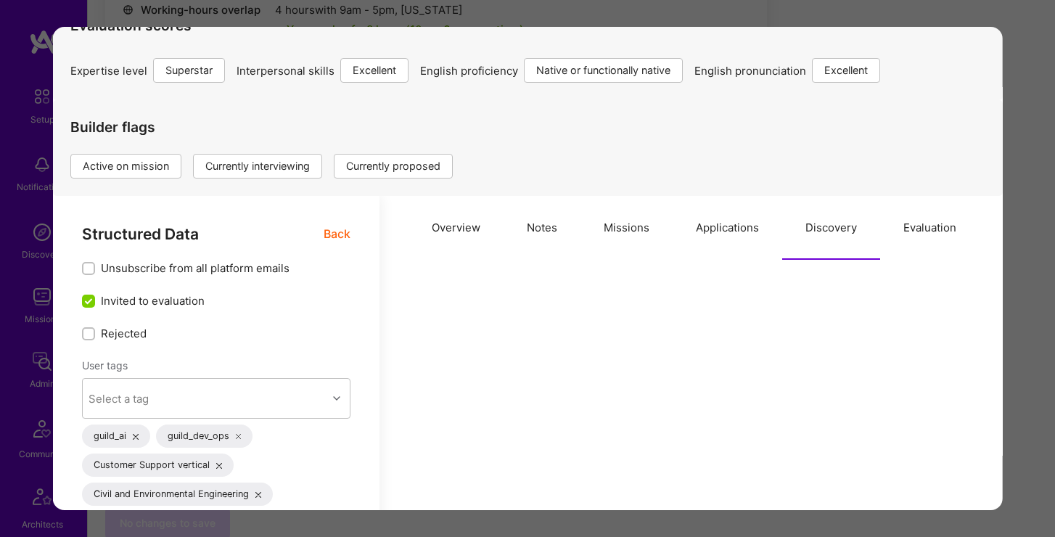
click at [625, 228] on button "Missions" at bounding box center [626, 228] width 92 height 64
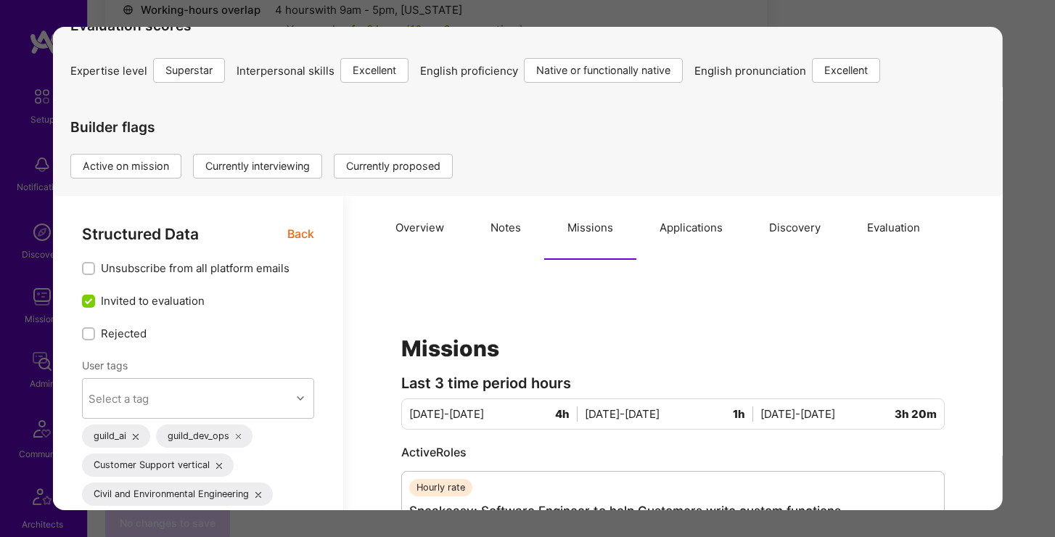
scroll to position [134, 0]
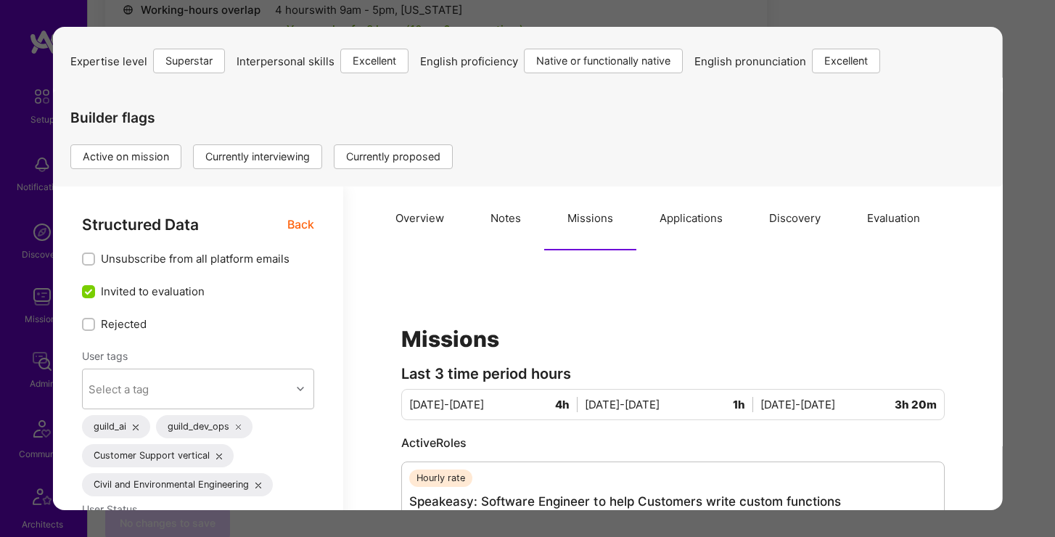
click at [702, 215] on button "Applications" at bounding box center [691, 218] width 110 height 64
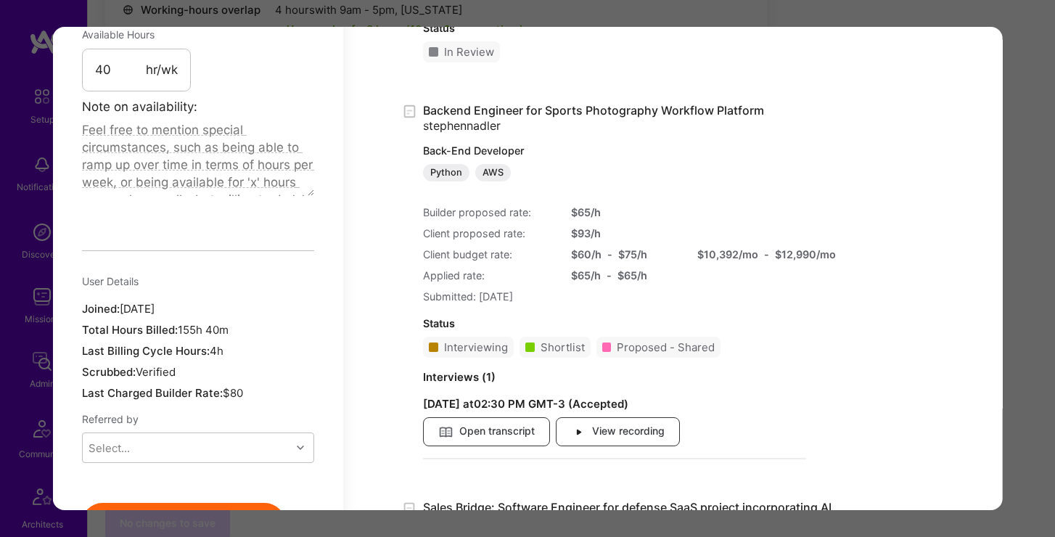
scroll to position [1291, 0]
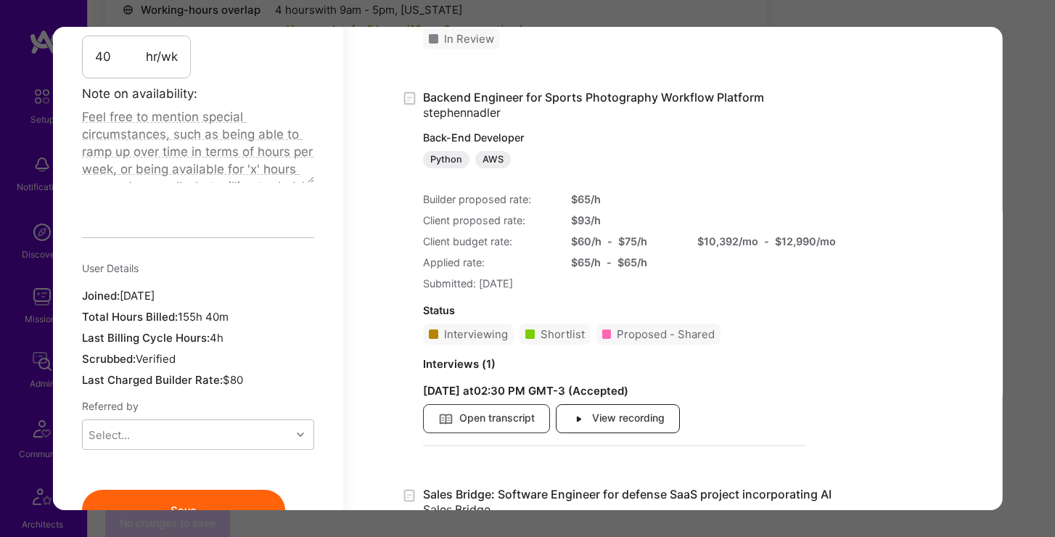
click at [596, 419] on span "View recording" at bounding box center [618, 419] width 94 height 16
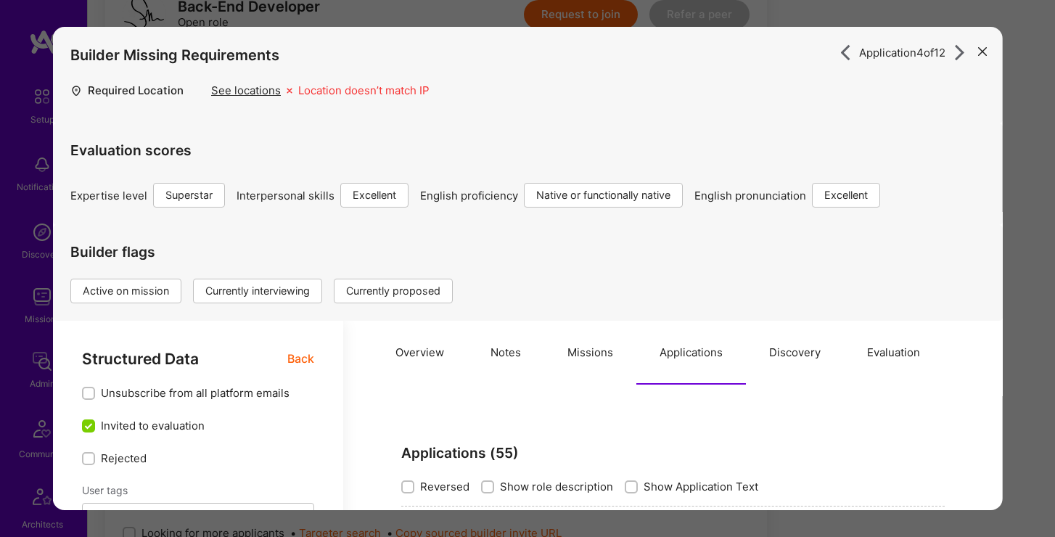
scroll to position [304, 0]
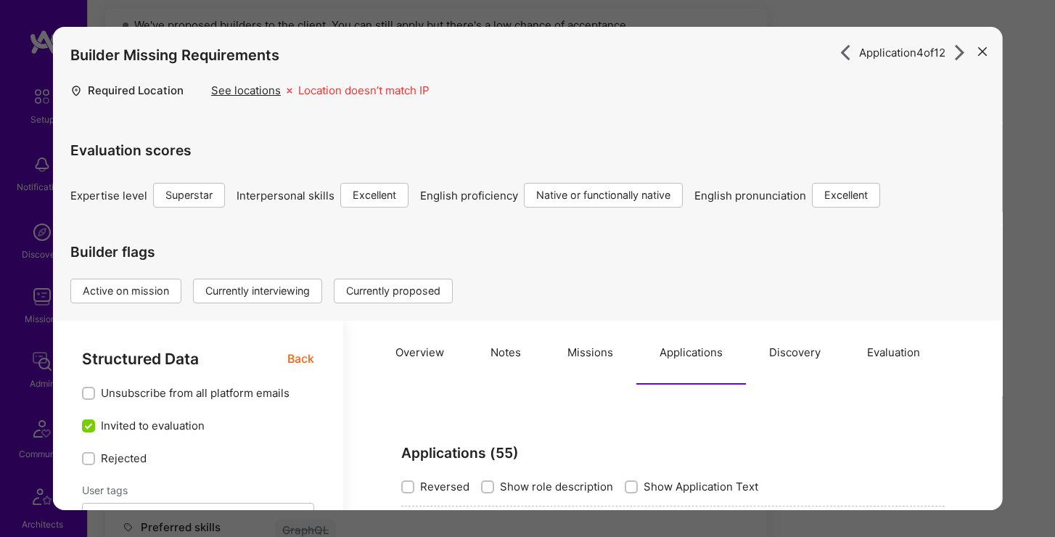
click at [987, 54] on button "modal" at bounding box center [981, 50] width 17 height 24
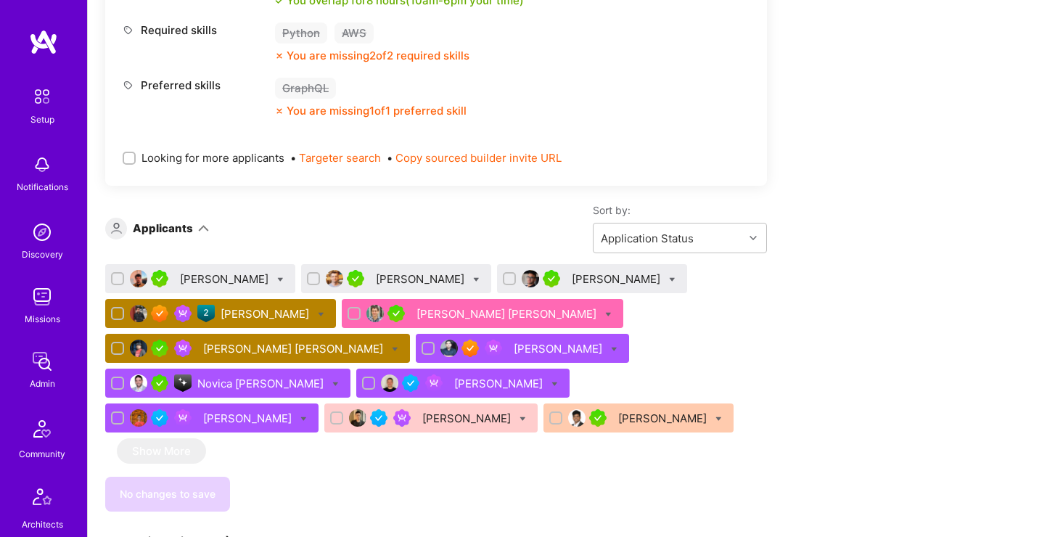
scroll to position [746, 0]
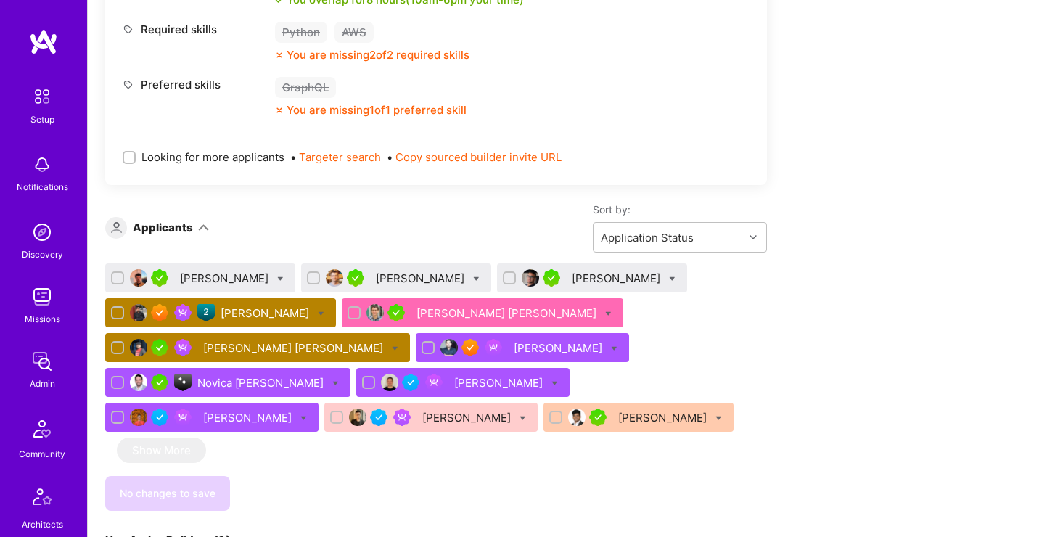
click at [331, 350] on div "Kumaraguru Periyasamy Kanthasamy" at bounding box center [294, 347] width 183 height 15
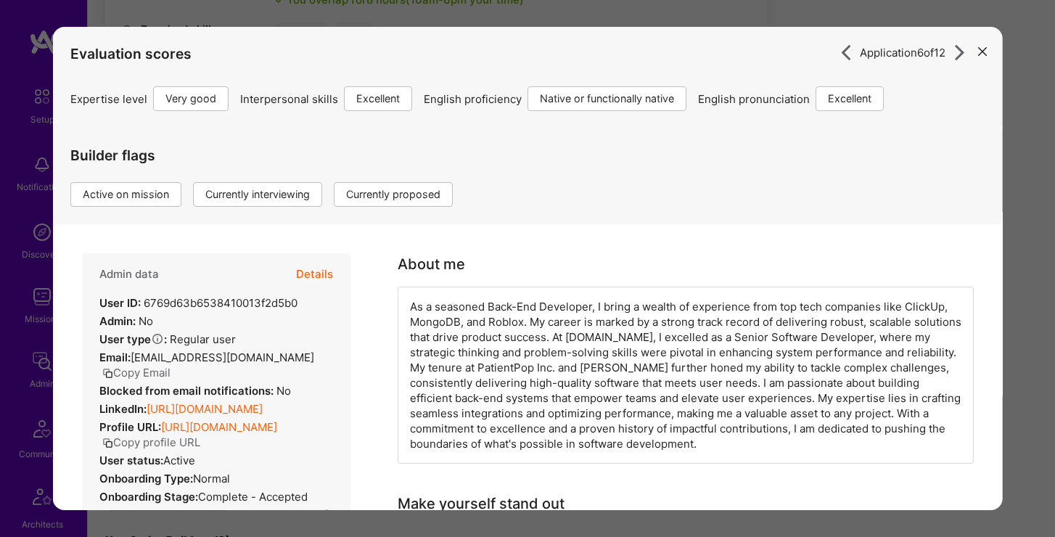
click at [326, 278] on button "Details" at bounding box center [314, 274] width 37 height 42
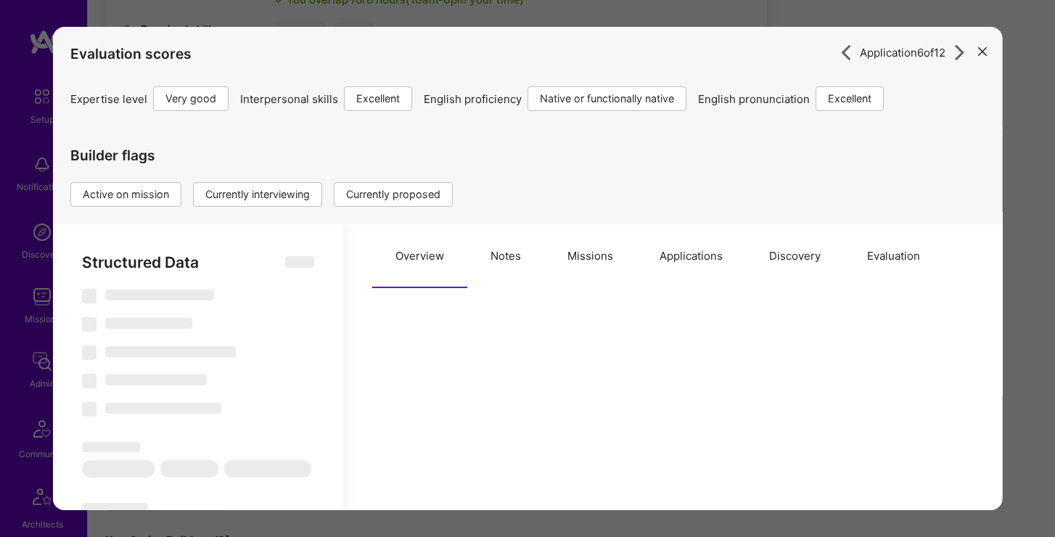
click at [585, 252] on button "Missions" at bounding box center [590, 256] width 92 height 64
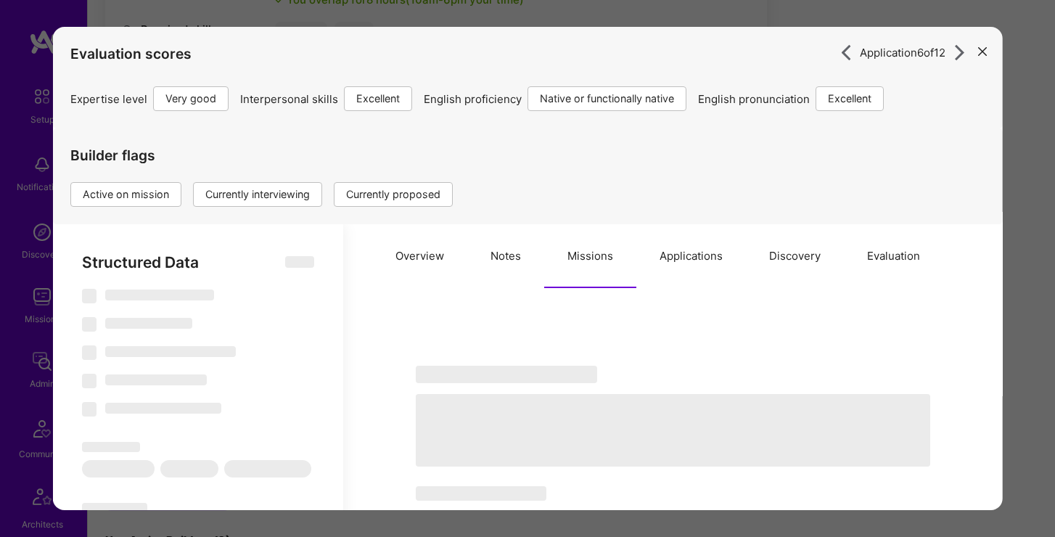
scroll to position [36, 0]
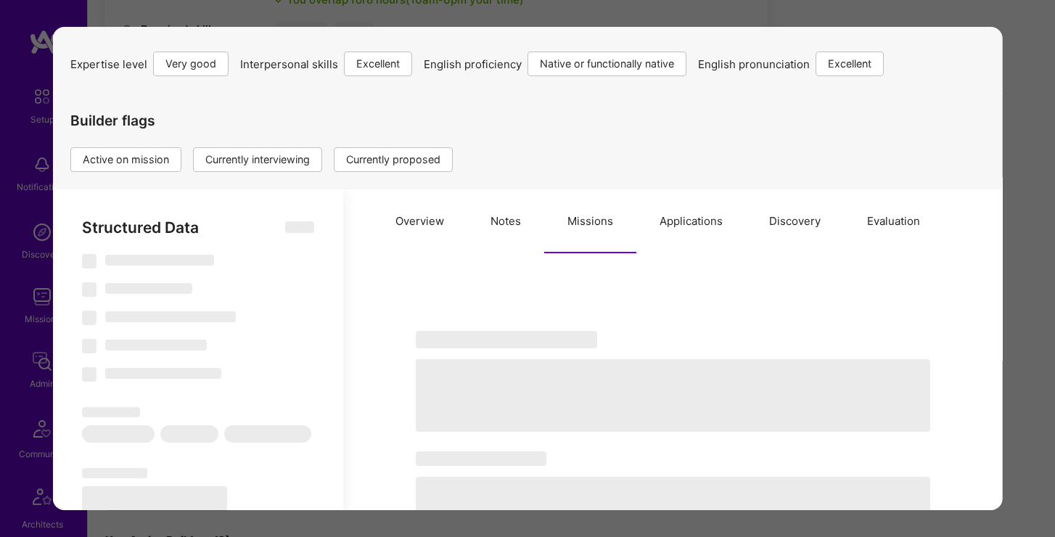
type textarea "x"
select select "Right Now"
select select "5"
select select "7"
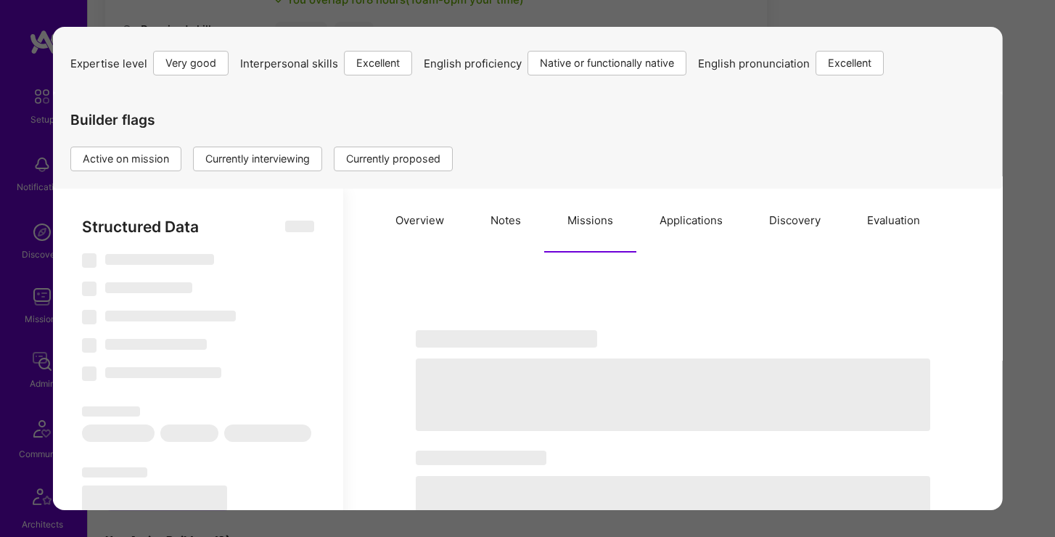
select select "7"
select select "US"
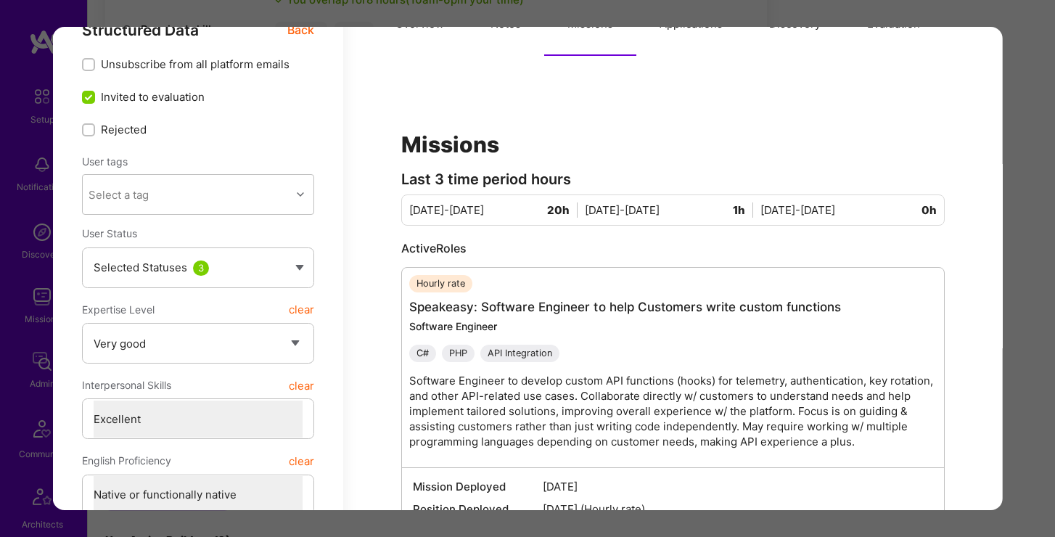
scroll to position [0, 0]
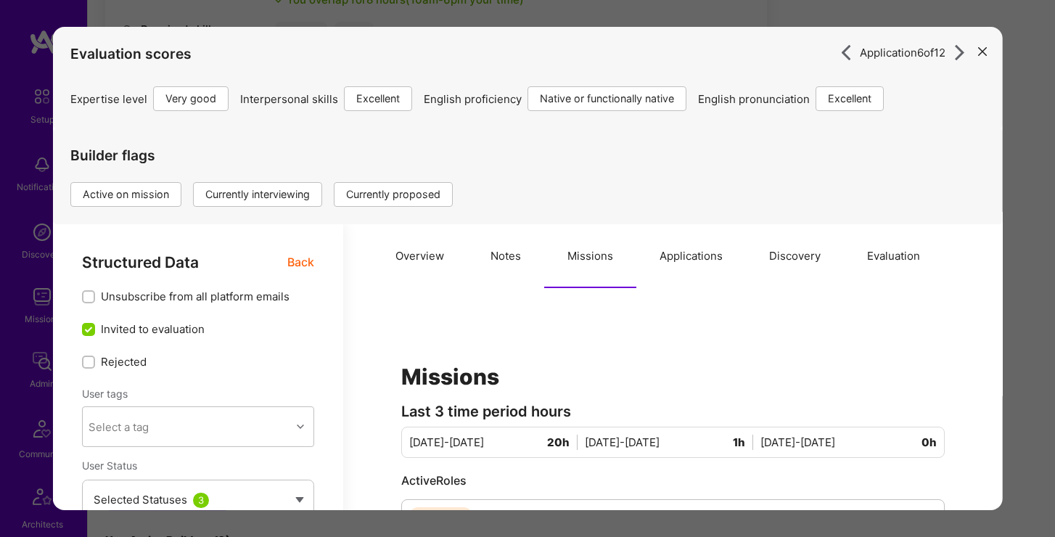
click at [712, 260] on button "Applications" at bounding box center [691, 256] width 110 height 64
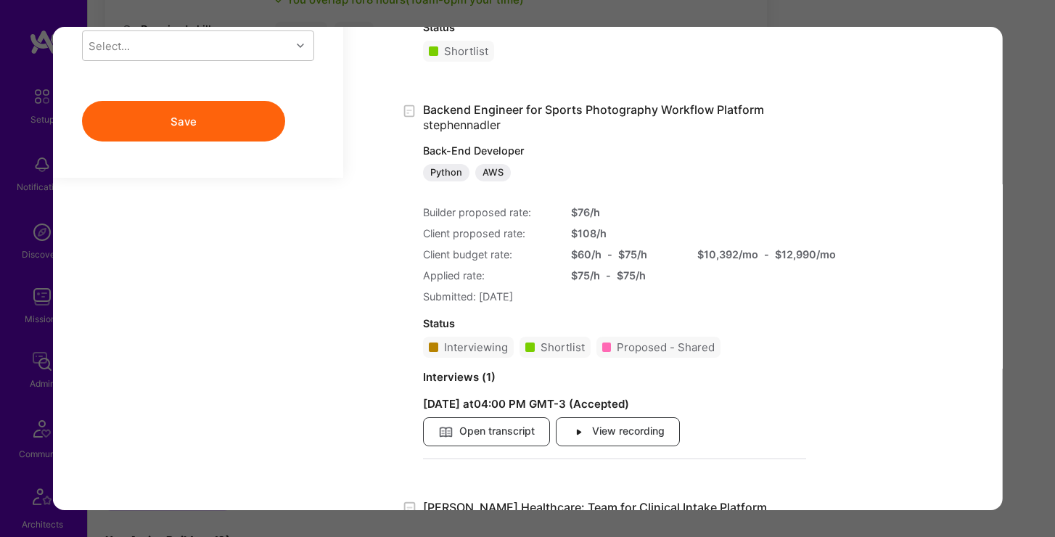
scroll to position [1579, 0]
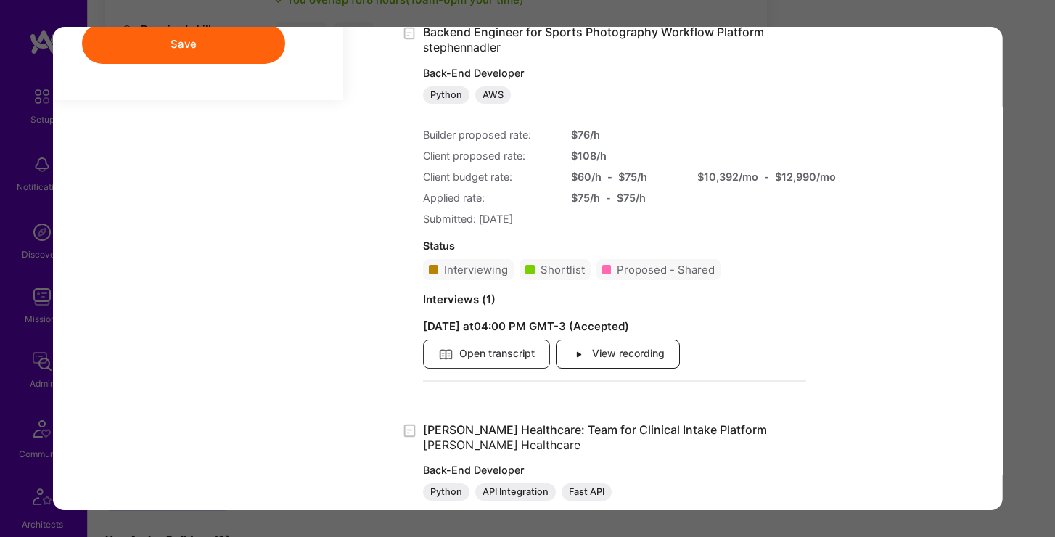
click at [598, 355] on span "View recording" at bounding box center [618, 354] width 94 height 16
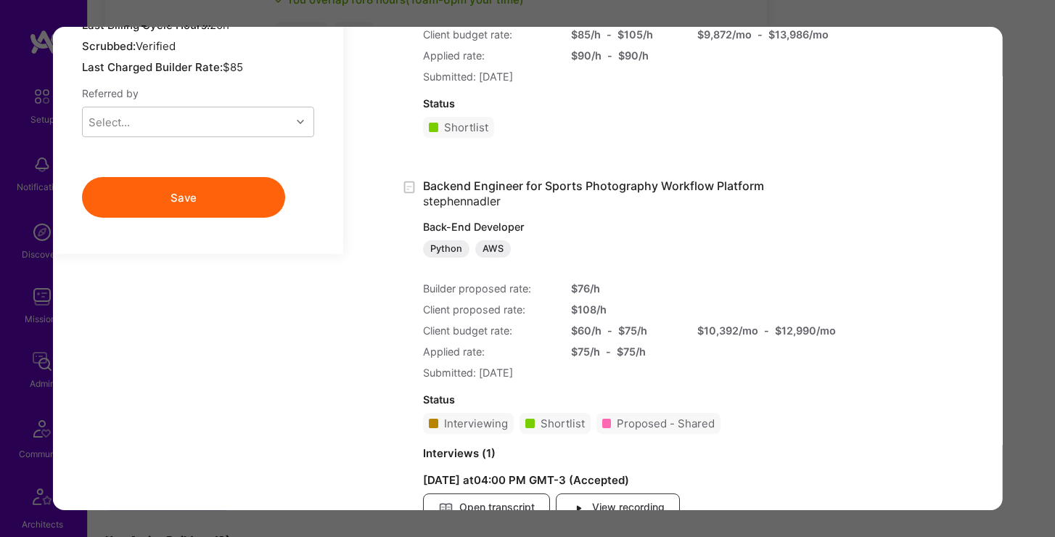
scroll to position [1558, 0]
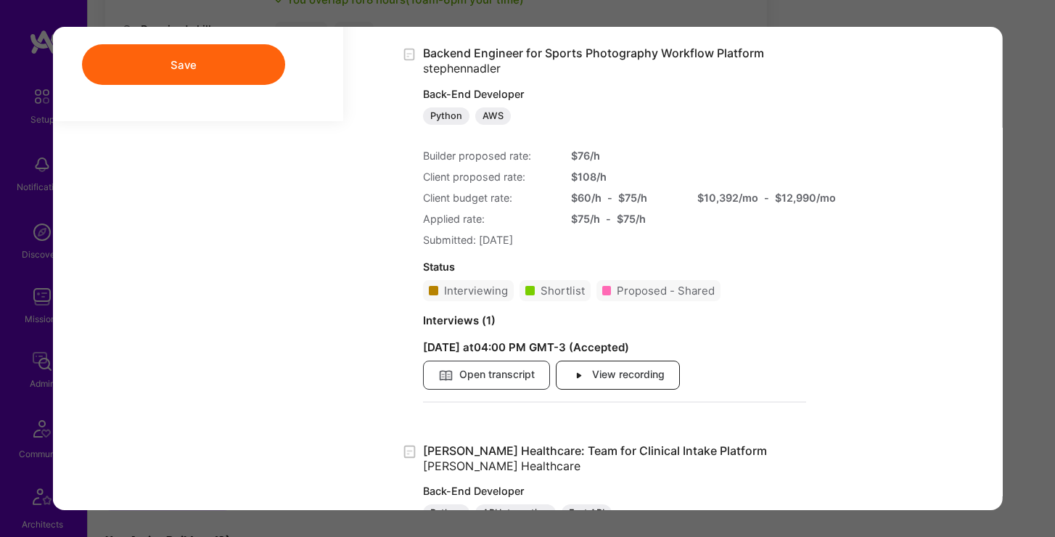
click at [604, 375] on span "View recording" at bounding box center [618, 375] width 94 height 16
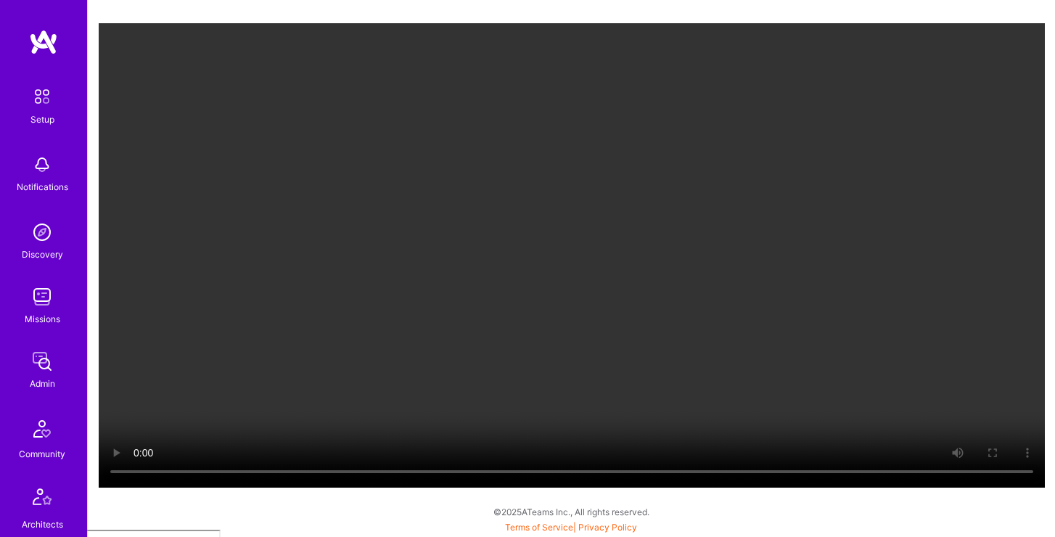
click at [948, 509] on div "Your browser does not support the video tag." at bounding box center [571, 268] width 967 height 537
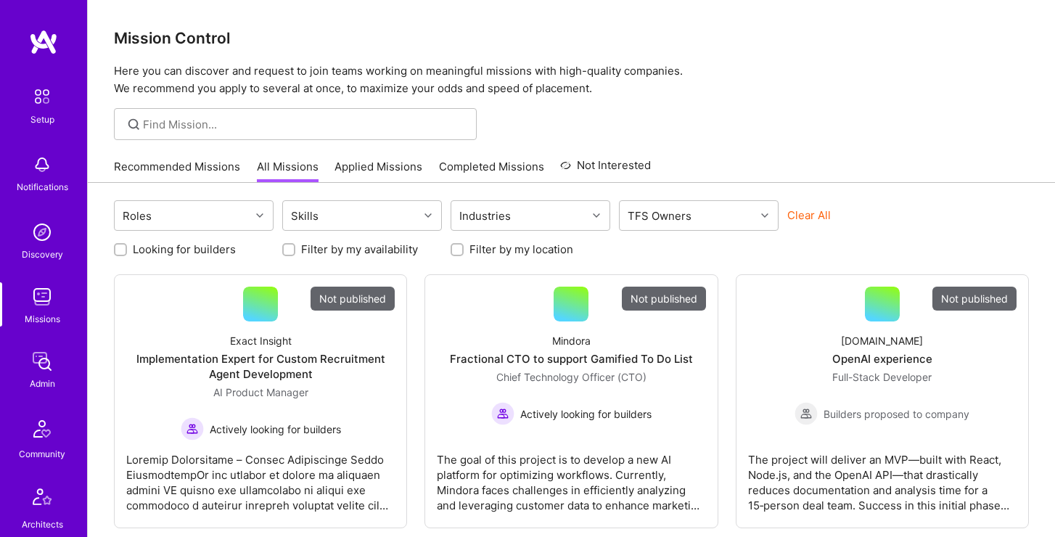
click at [42, 300] on img at bounding box center [42, 296] width 29 height 29
click at [42, 358] on img at bounding box center [42, 361] width 29 height 29
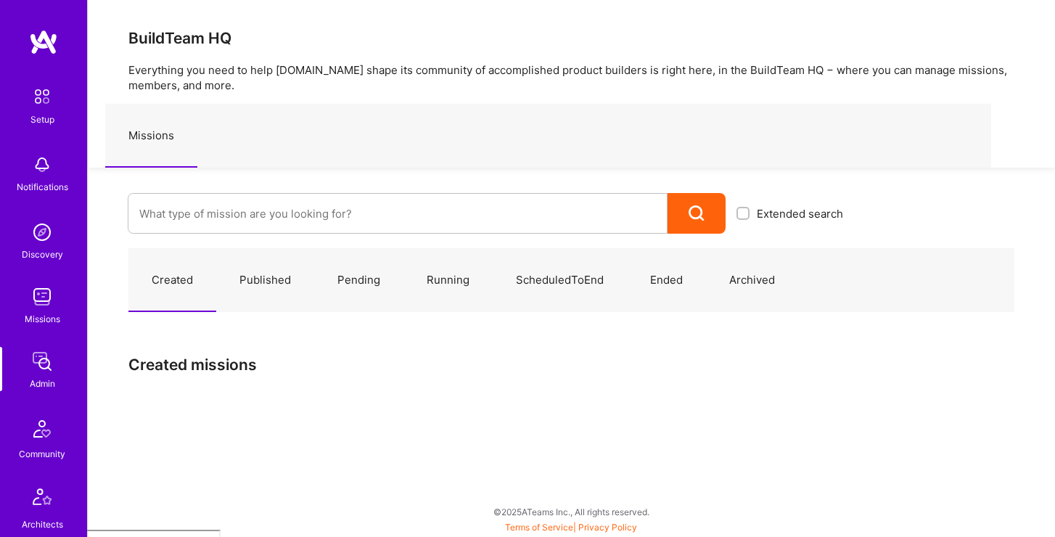
click at [43, 310] on img at bounding box center [42, 296] width 29 height 29
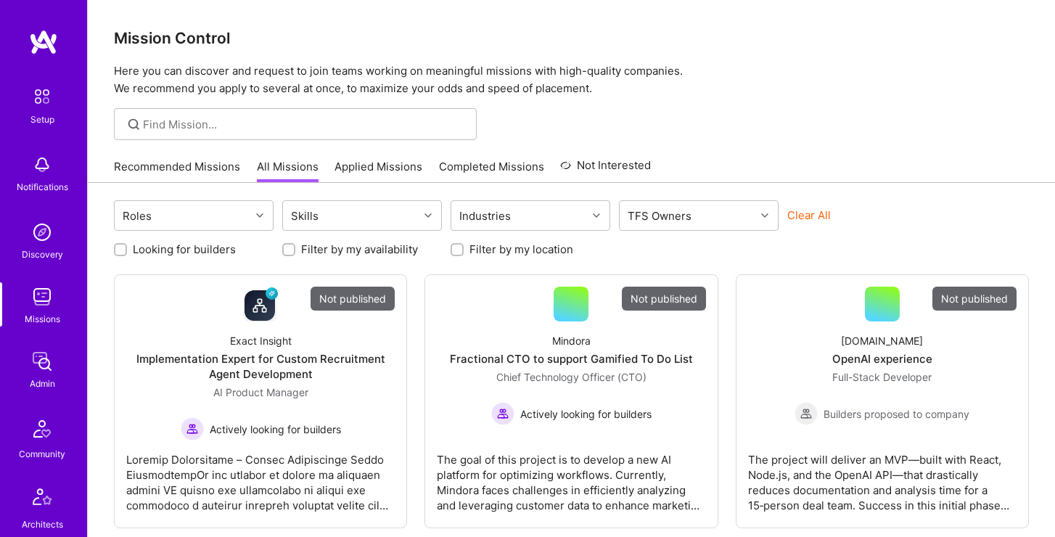
click at [46, 240] on img at bounding box center [42, 232] width 29 height 29
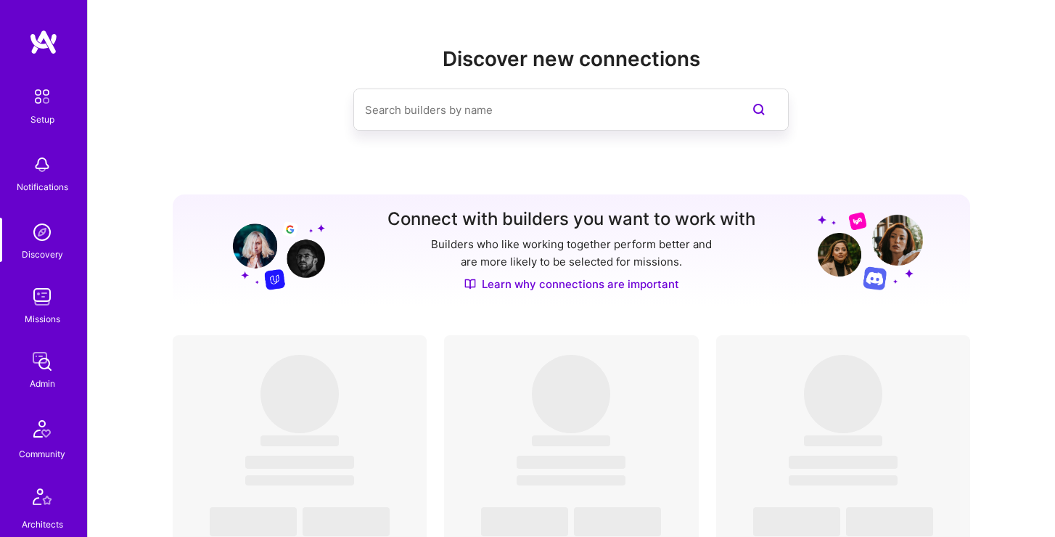
click at [39, 311] on div "Missions" at bounding box center [43, 318] width 36 height 15
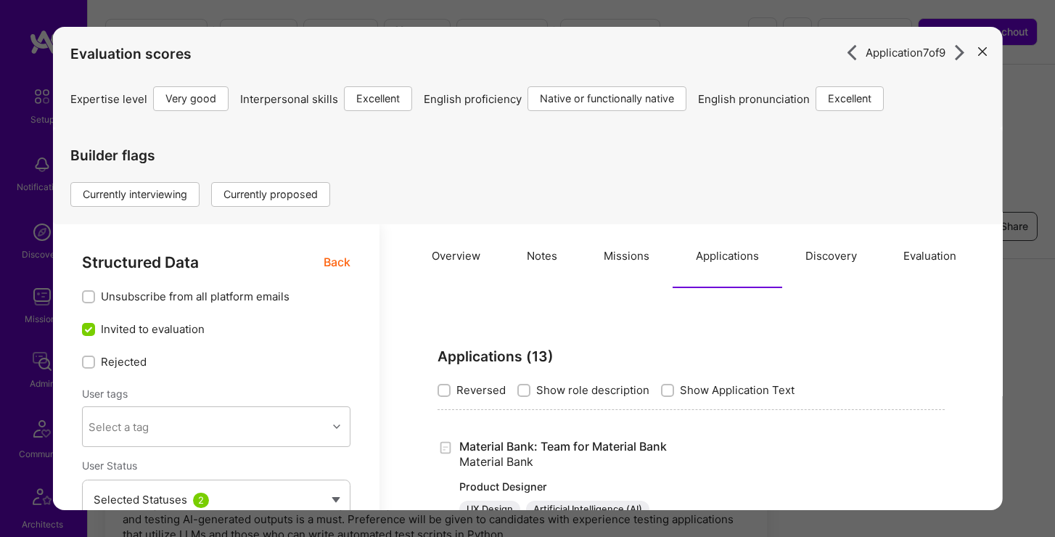
select select "5"
select select "7"
select select "US"
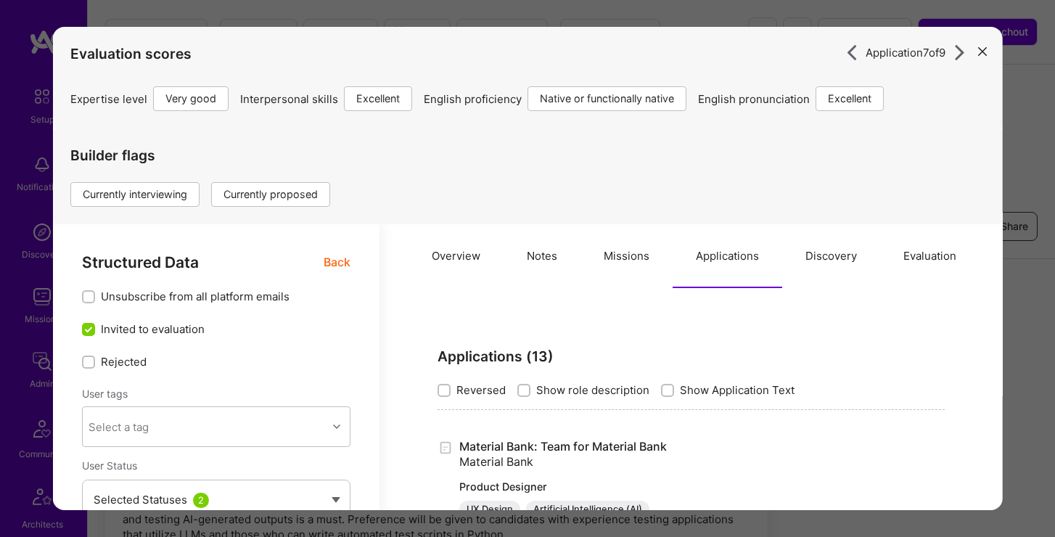
select select "Right Now"
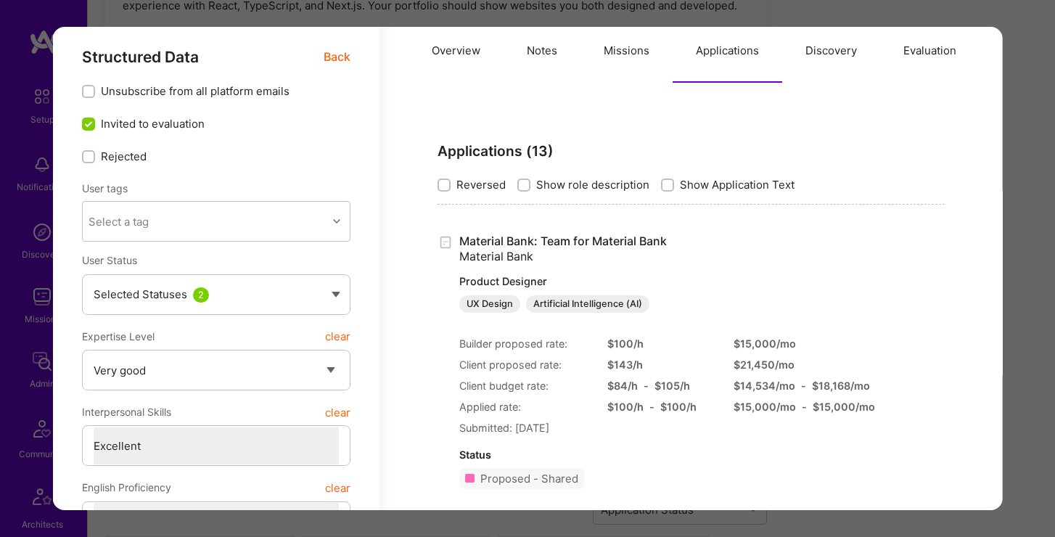
scroll to position [219, 0]
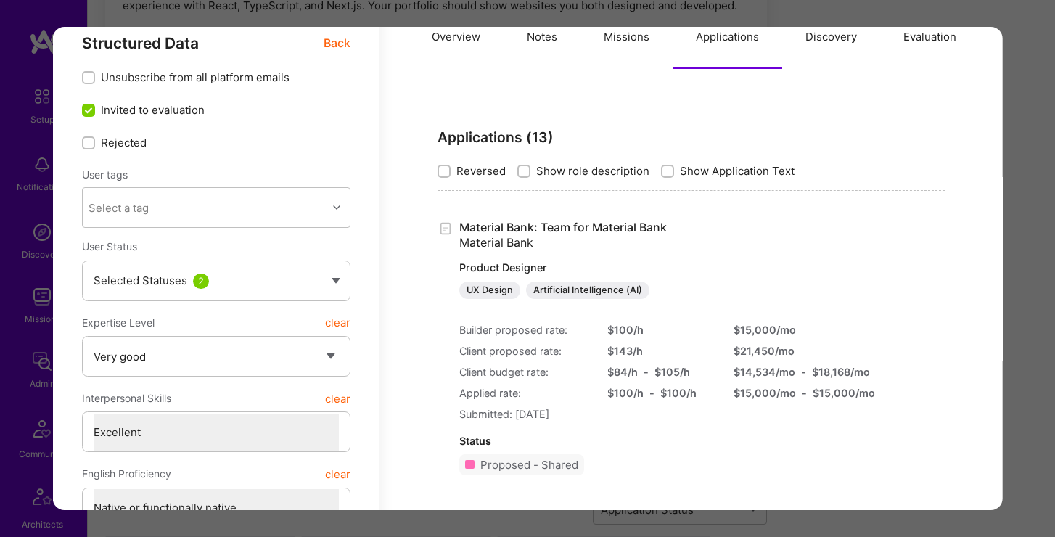
click at [1040, 115] on div "Application 7 of 9 Evaluation scores Expertise level Very good Interpersonal sk…" at bounding box center [527, 268] width 1055 height 537
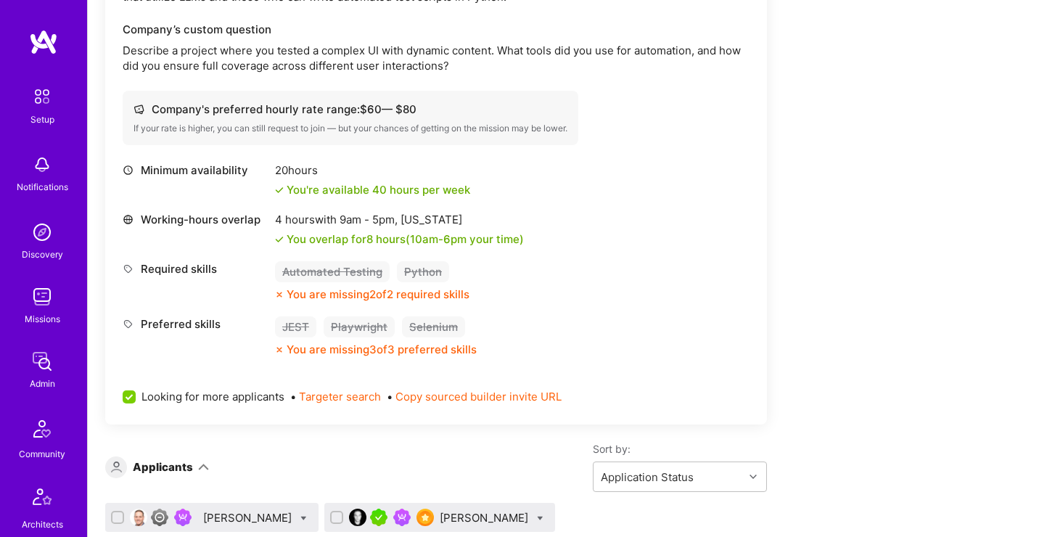
scroll to position [163, 0]
